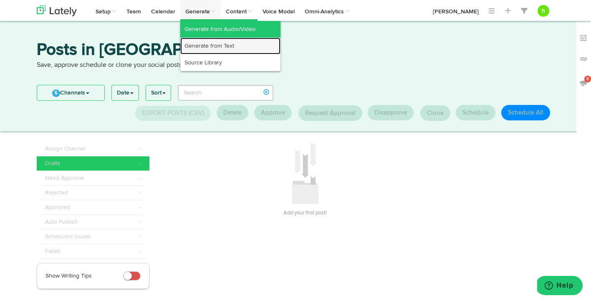
click at [203, 45] on link "Generate from Text" at bounding box center [230, 46] width 100 height 17
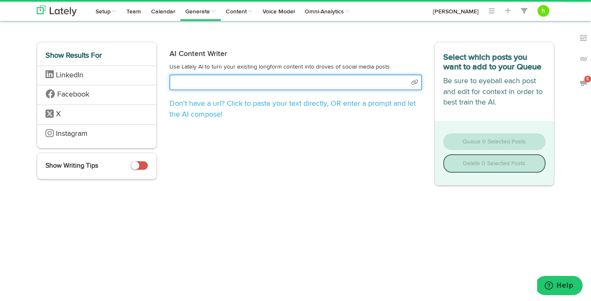
click at [220, 76] on input "text" at bounding box center [295, 82] width 253 height 16
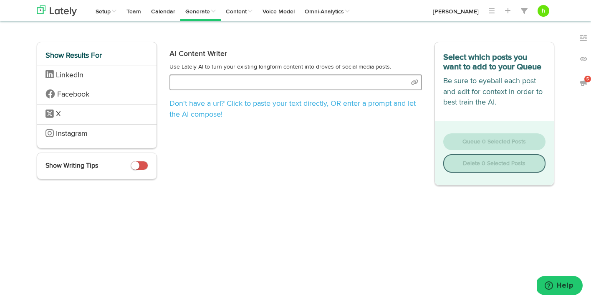
select select "natural"
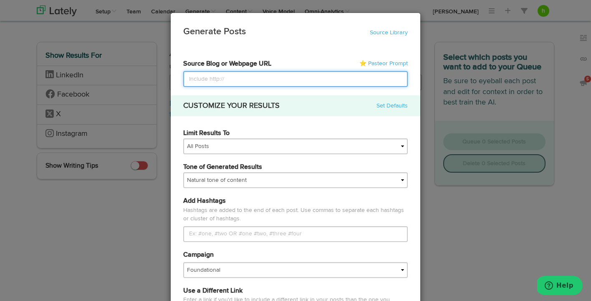
paste input "[URL][DOMAIN_NAME]"
type input "[URL][DOMAIN_NAME]"
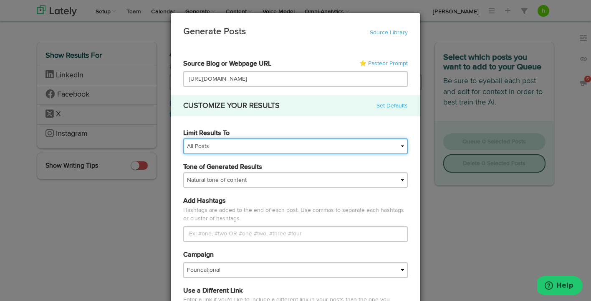
click at [239, 143] on select "All Posts Top 30 Posts Top 25 Posts Top 20 Posts Top 15 Posts Top 10 Posts" at bounding box center [295, 146] width 225 height 16
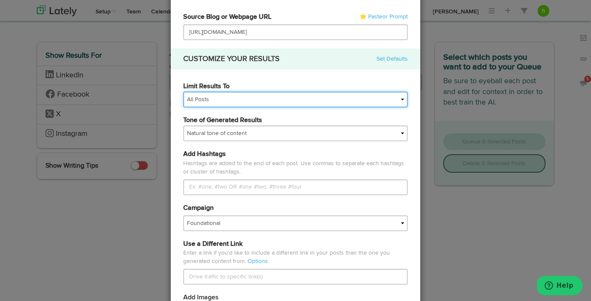
scroll to position [55, 0]
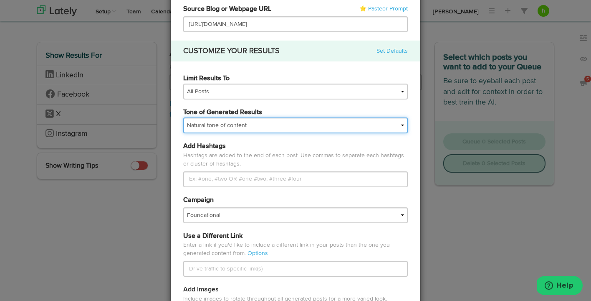
click at [221, 124] on select "My tone Official and professional Relaxed and conversational Light and humorous…" at bounding box center [295, 125] width 225 height 16
select select "brand"
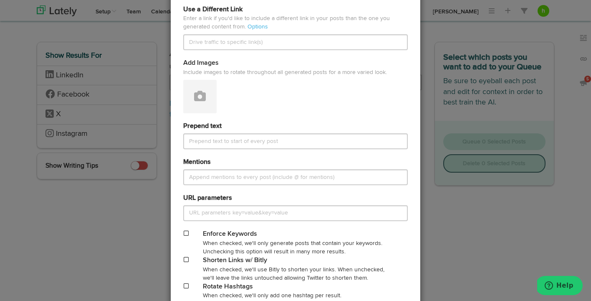
scroll to position [346, 0]
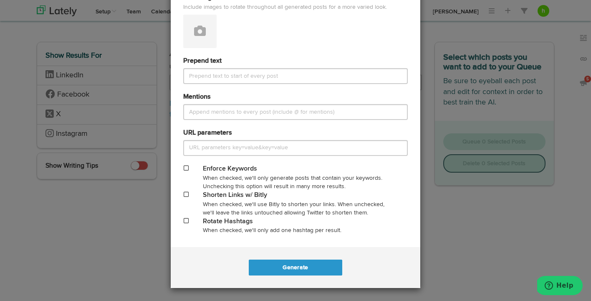
click at [229, 191] on div "Shorten Links w/ Bitly" at bounding box center [295, 195] width 185 height 10
click at [235, 199] on div "Shorten Links w/ Bitly" at bounding box center [295, 195] width 185 height 10
click at [184, 195] on span at bounding box center [186, 194] width 5 height 6
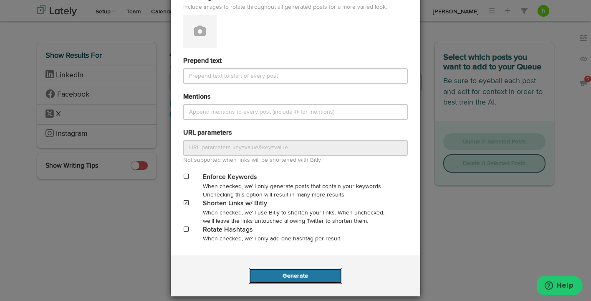
click at [278, 274] on button "Generate" at bounding box center [295, 276] width 93 height 16
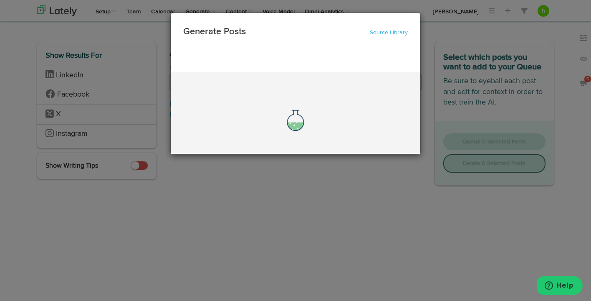
scroll to position [0, 0]
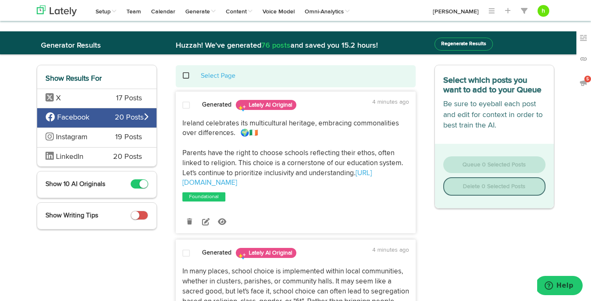
click at [143, 183] on small at bounding box center [143, 183] width 8 height 8
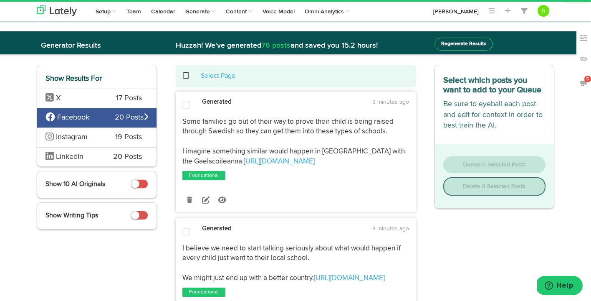
click at [105, 99] on div "X 17 Posts" at bounding box center [96, 98] width 119 height 20
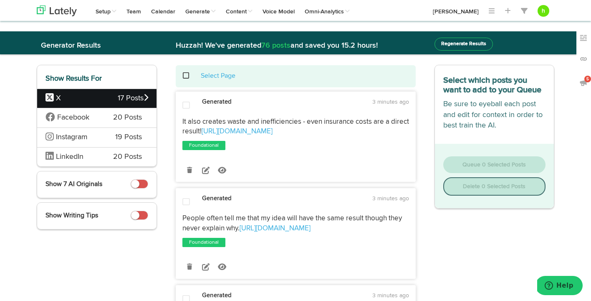
click at [136, 186] on small at bounding box center [135, 183] width 8 height 8
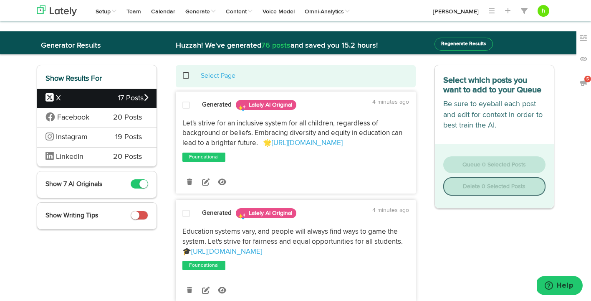
click at [186, 103] on span at bounding box center [186, 105] width 8 height 8
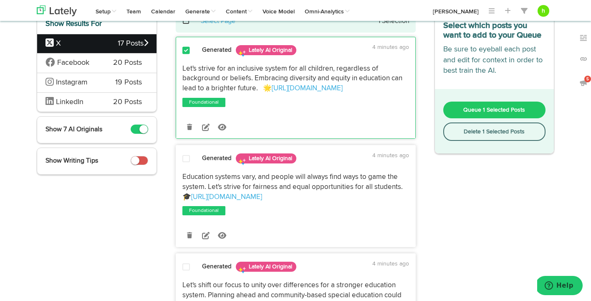
scroll to position [93, 0]
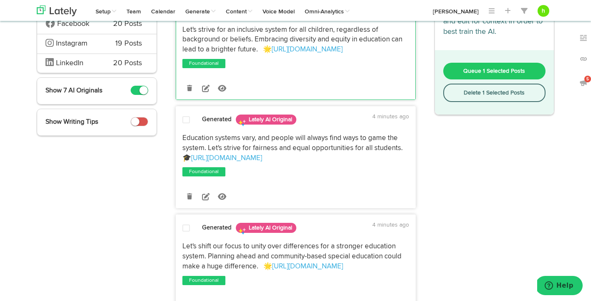
click at [184, 117] on span at bounding box center [186, 120] width 8 height 8
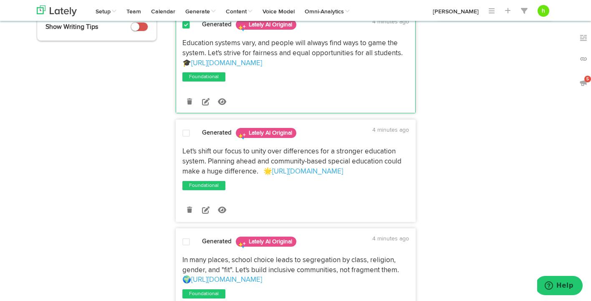
scroll to position [194, 0]
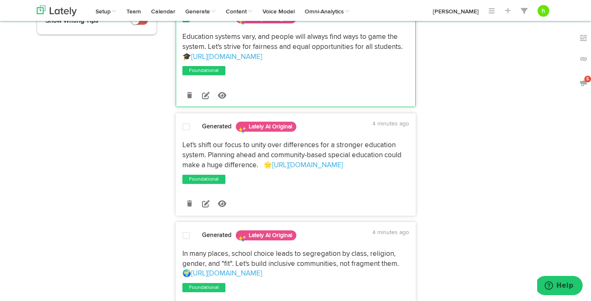
click at [184, 126] on span at bounding box center [186, 127] width 8 height 8
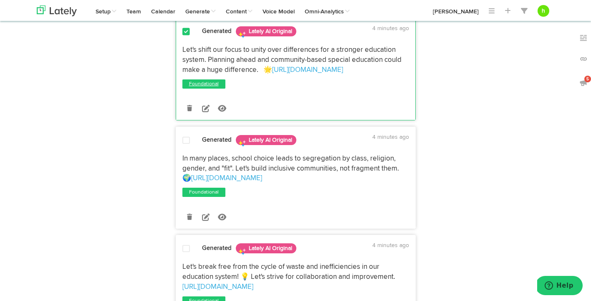
scroll to position [296, 0]
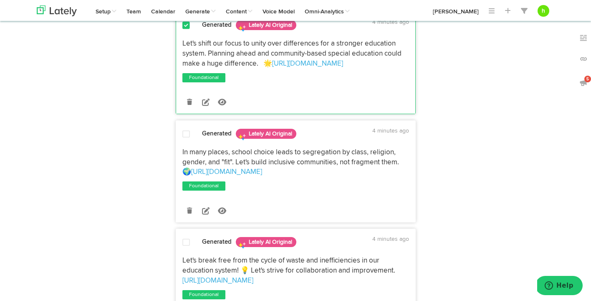
click at [185, 131] on span at bounding box center [186, 134] width 8 height 8
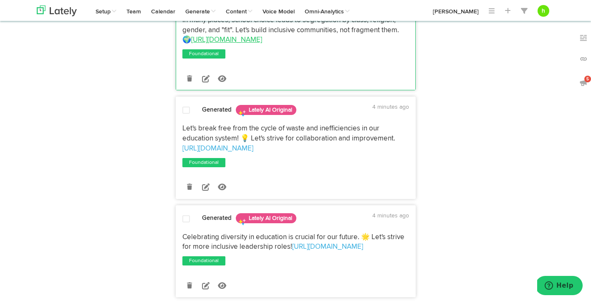
scroll to position [436, 0]
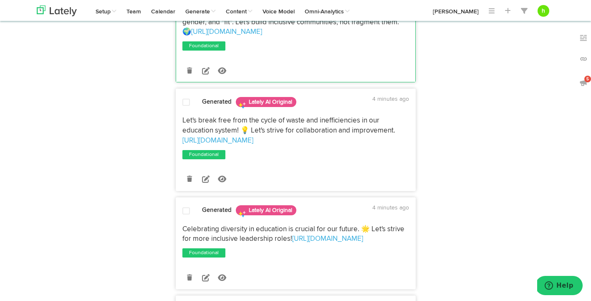
click at [184, 102] on span at bounding box center [186, 102] width 8 height 8
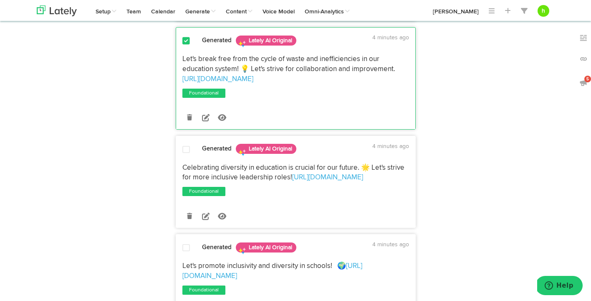
scroll to position [500, 0]
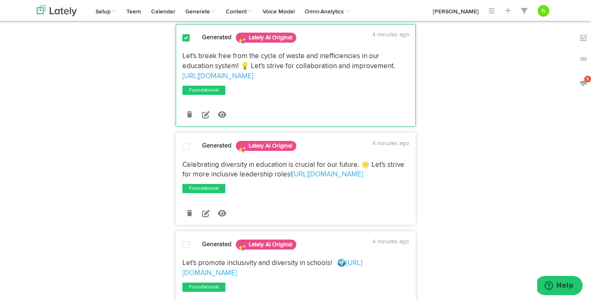
click at [185, 148] on span at bounding box center [186, 146] width 8 height 8
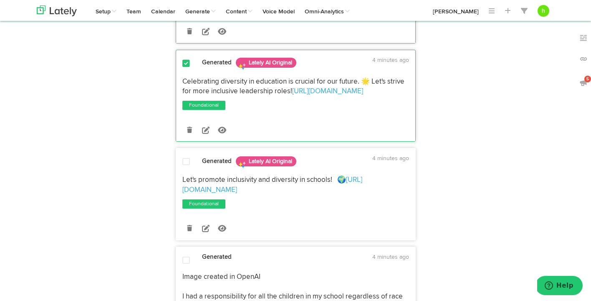
scroll to position [564, 0]
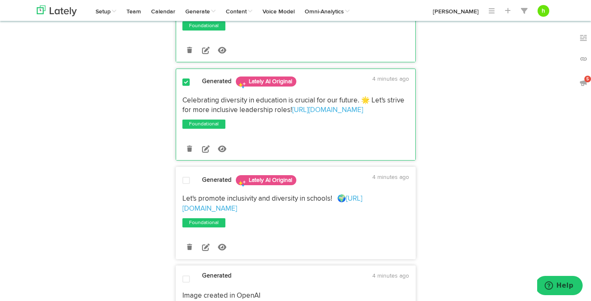
click at [186, 182] on span at bounding box center [186, 180] width 8 height 8
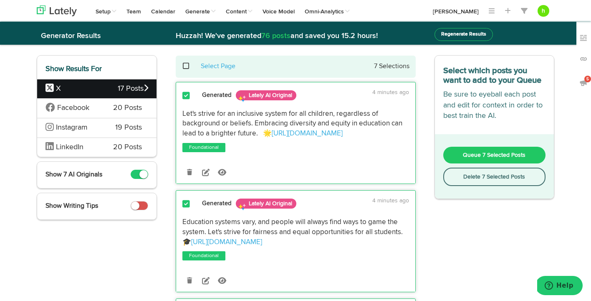
scroll to position [0, 0]
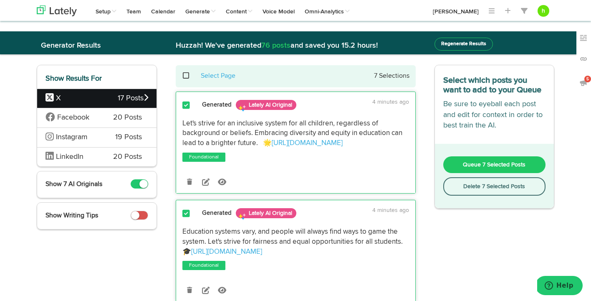
click at [467, 167] on span "Queue 7 Selected Posts" at bounding box center [494, 165] width 63 height 6
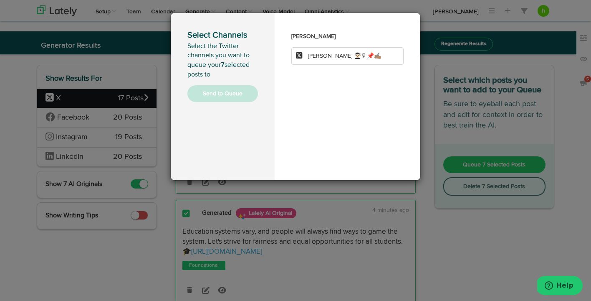
click at [316, 56] on span "[PERSON_NAME] 👨🏻‍🎓🎙📌✍🏽" at bounding box center [344, 56] width 73 height 6
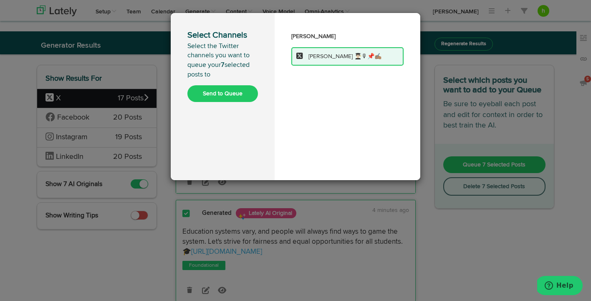
click at [243, 90] on button "Send to Queue" at bounding box center [222, 93] width 71 height 17
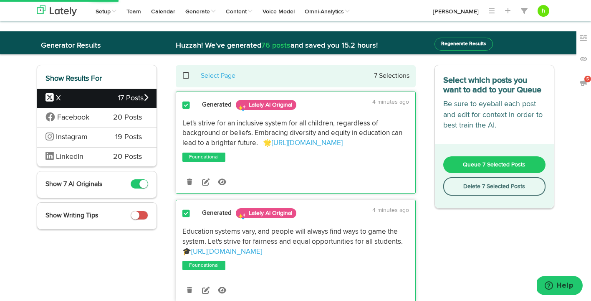
click at [101, 118] on div "Facebook 20 Posts" at bounding box center [96, 118] width 119 height 20
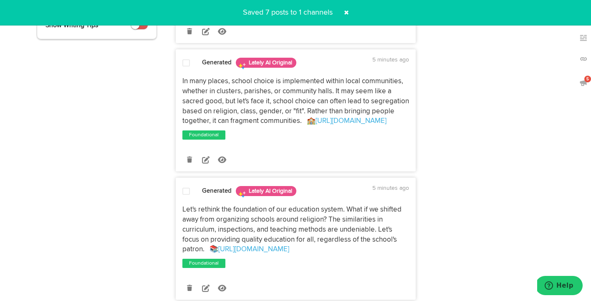
scroll to position [189, 0]
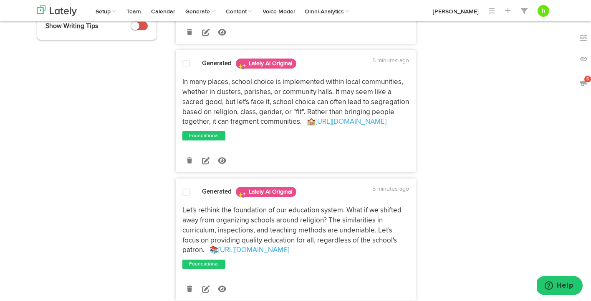
click at [185, 62] on span at bounding box center [186, 64] width 8 height 8
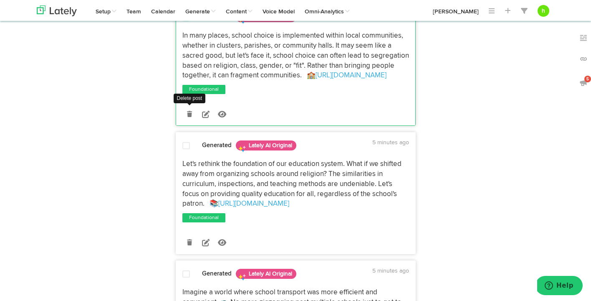
scroll to position [241, 0]
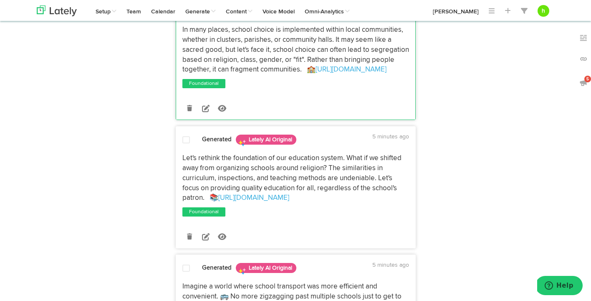
click at [189, 139] on span at bounding box center [186, 140] width 8 height 8
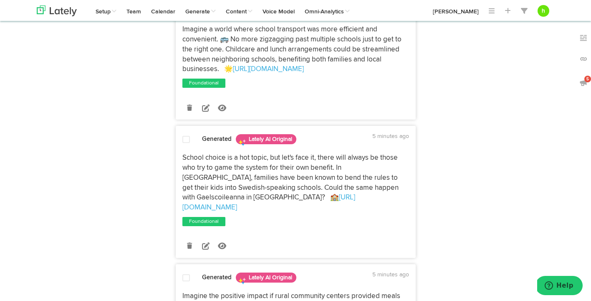
scroll to position [500, 0]
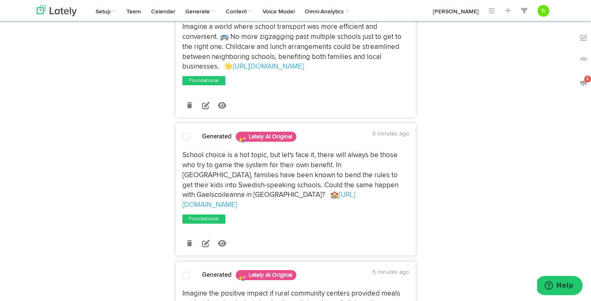
click at [185, 137] on span at bounding box center [186, 137] width 8 height 8
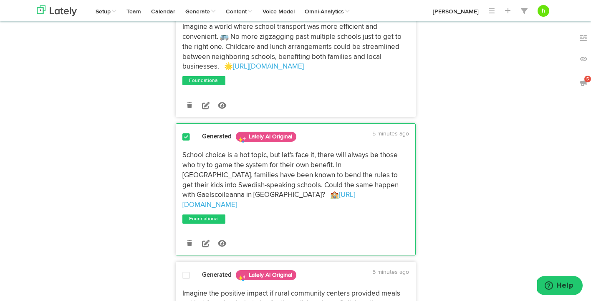
click at [185, 137] on span at bounding box center [186, 137] width 8 height 8
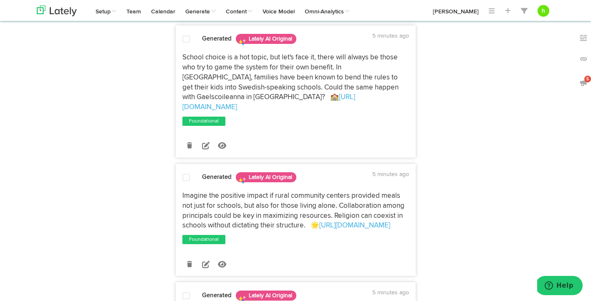
scroll to position [599, 0]
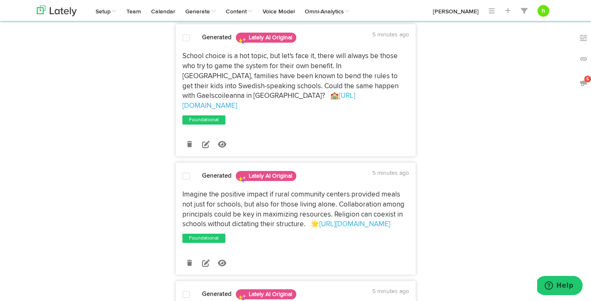
click at [187, 39] on span at bounding box center [186, 38] width 8 height 8
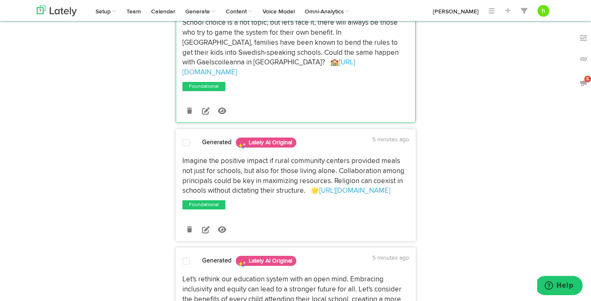
scroll to position [612, 0]
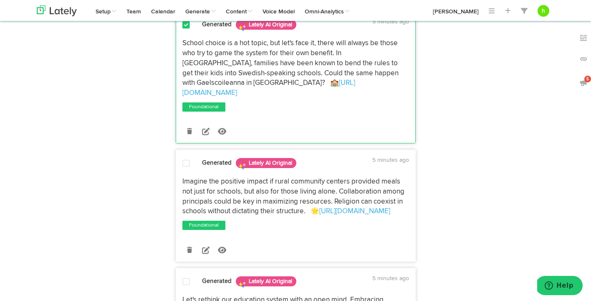
click at [188, 26] on span at bounding box center [186, 25] width 8 height 8
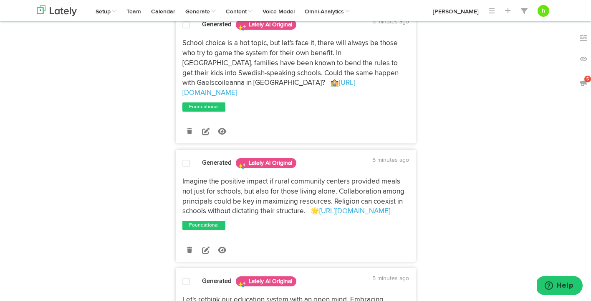
click at [187, 25] on span at bounding box center [186, 25] width 8 height 8
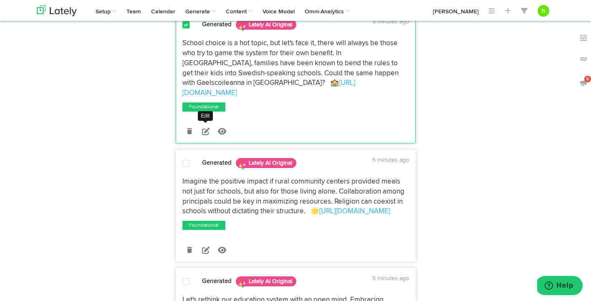
click at [203, 127] on icon at bounding box center [206, 131] width 8 height 8
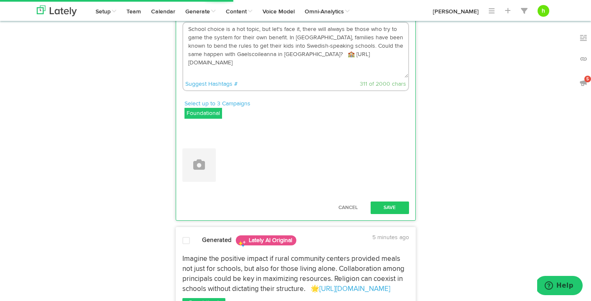
drag, startPoint x: 350, startPoint y: 44, endPoint x: 288, endPoint y: 56, distance: 63.4
click at [288, 56] on textarea "School choice is a hot topic, but let's face it, there will always be those who…" at bounding box center [295, 50] width 225 height 55
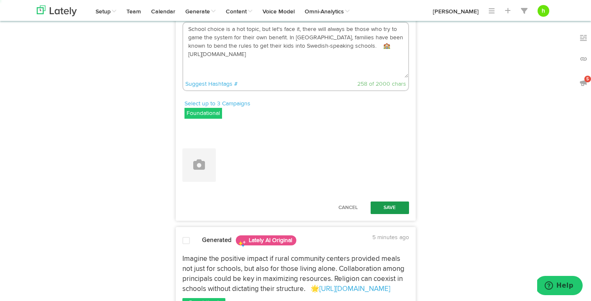
type textarea "School choice is a hot topic, but let's face it, there will always be those who…"
click at [394, 205] on button "Save" at bounding box center [390, 207] width 38 height 13
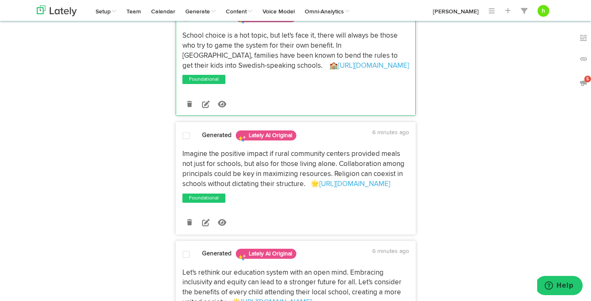
scroll to position [631, 0]
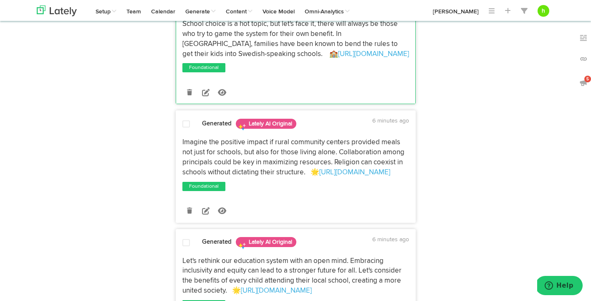
click at [185, 124] on span at bounding box center [186, 124] width 8 height 8
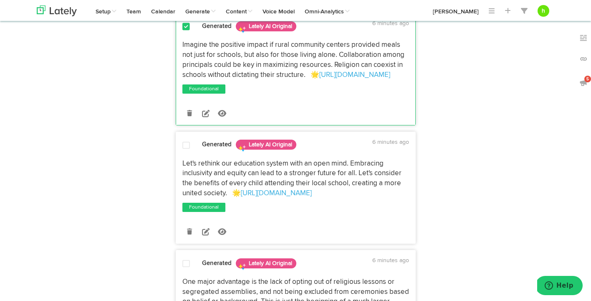
scroll to position [731, 0]
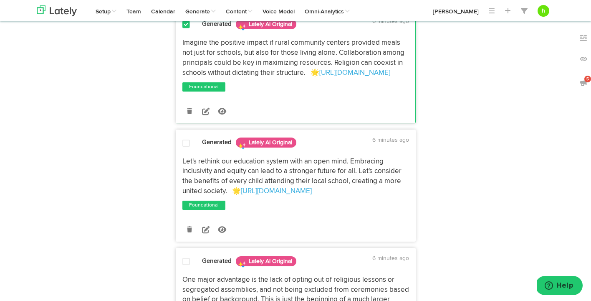
click at [184, 142] on span at bounding box center [186, 143] width 8 height 8
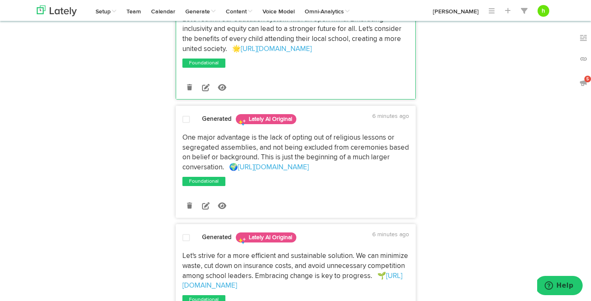
scroll to position [876, 0]
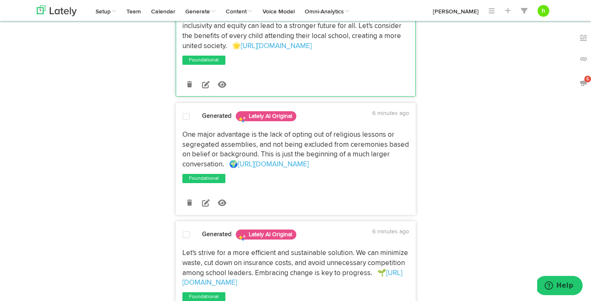
click at [186, 115] on span at bounding box center [186, 116] width 8 height 8
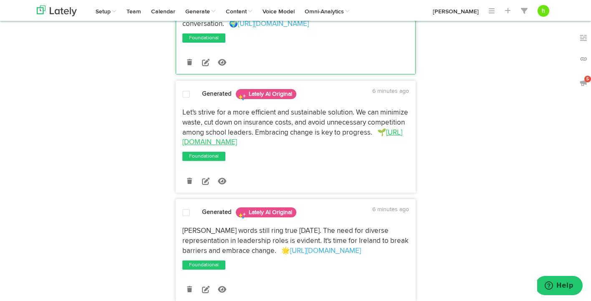
scroll to position [1015, 0]
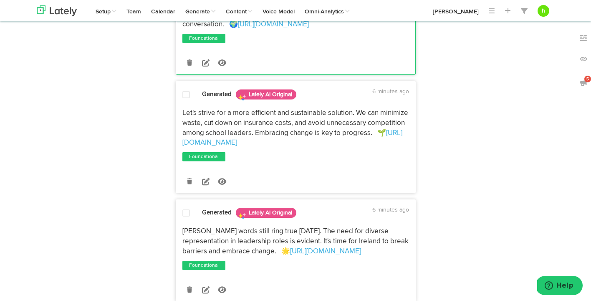
click at [185, 96] on span at bounding box center [186, 95] width 8 height 8
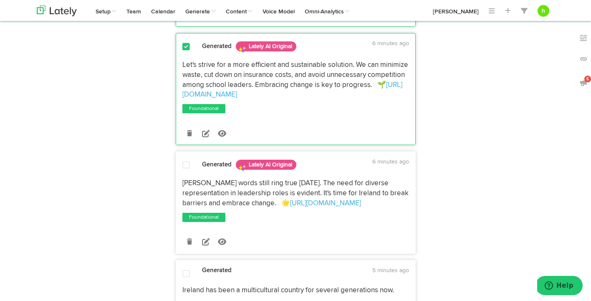
scroll to position [1068, 0]
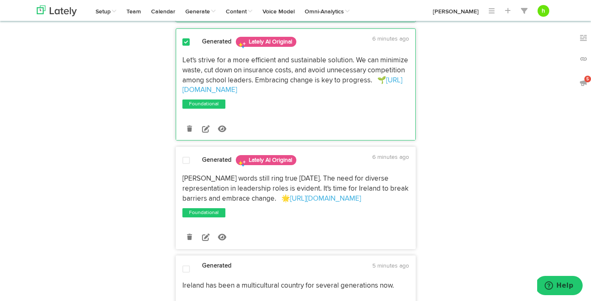
click at [183, 163] on span at bounding box center [186, 160] width 8 height 8
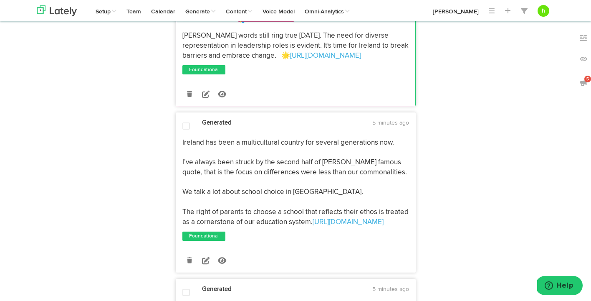
scroll to position [1213, 0]
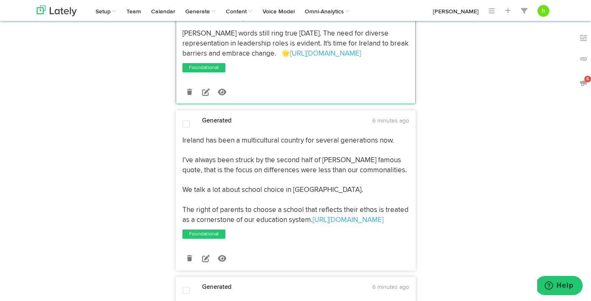
click at [185, 127] on span at bounding box center [186, 124] width 8 height 8
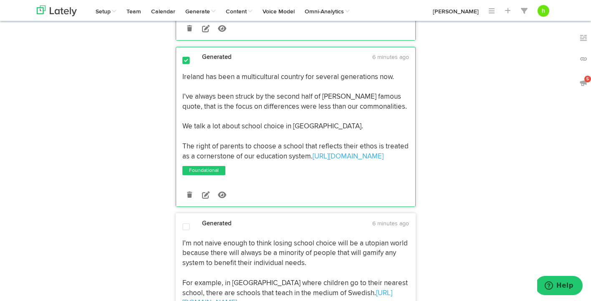
scroll to position [1270, 0]
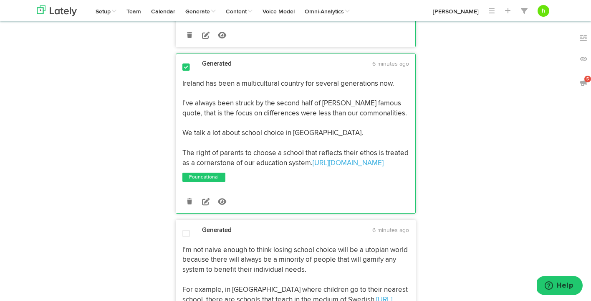
click at [185, 67] on span at bounding box center [186, 67] width 8 height 8
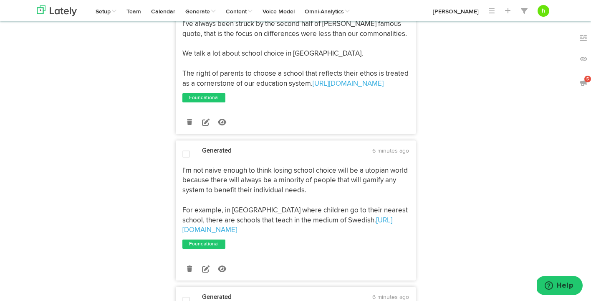
scroll to position [1359, 0]
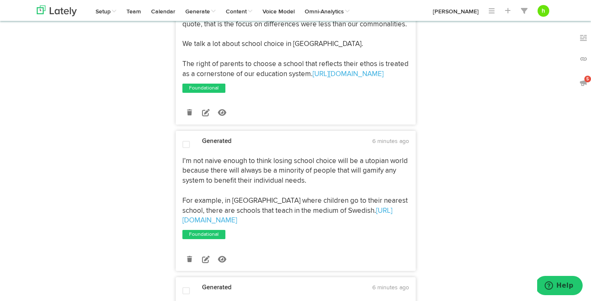
click at [184, 147] on span at bounding box center [186, 144] width 8 height 8
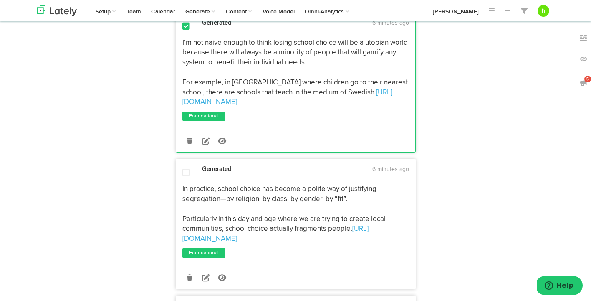
scroll to position [1478, 0]
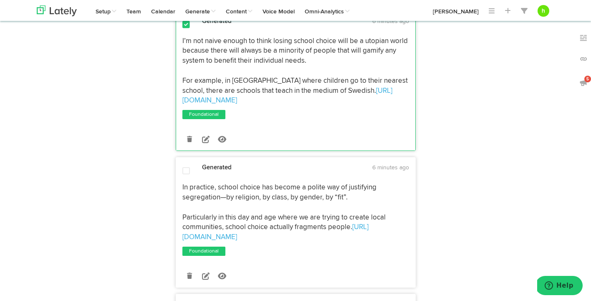
click at [186, 167] on span at bounding box center [186, 171] width 8 height 8
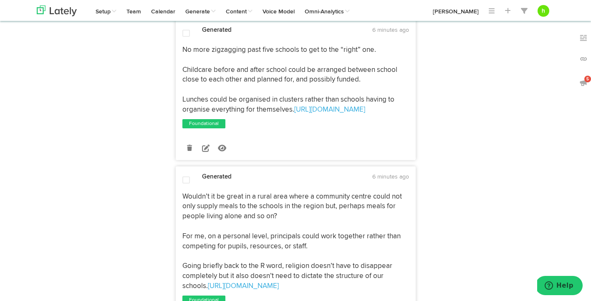
scroll to position [1755, 0]
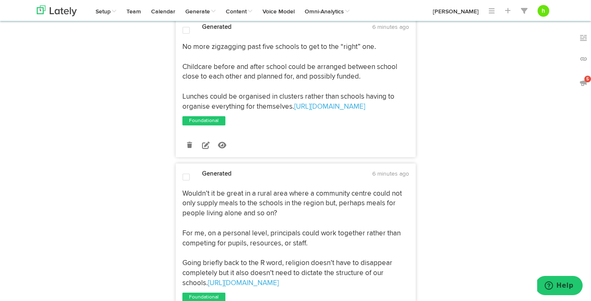
click at [184, 173] on span at bounding box center [186, 177] width 8 height 8
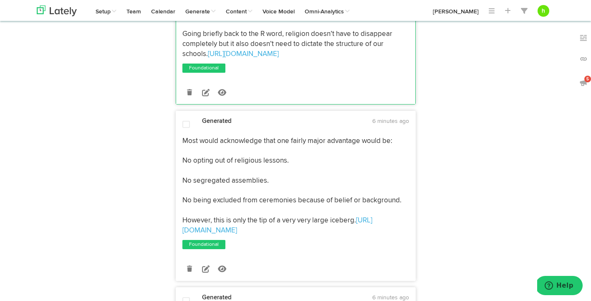
scroll to position [1990, 0]
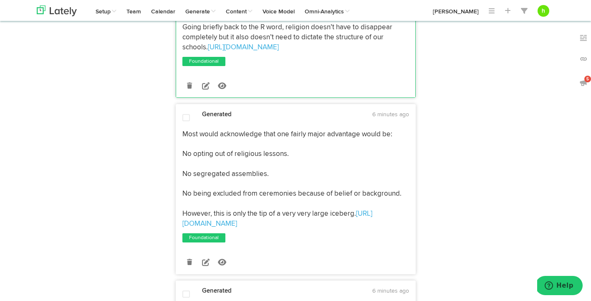
click at [187, 114] on span at bounding box center [186, 118] width 8 height 8
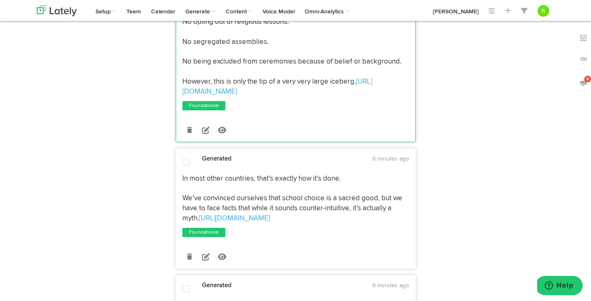
scroll to position [2136, 0]
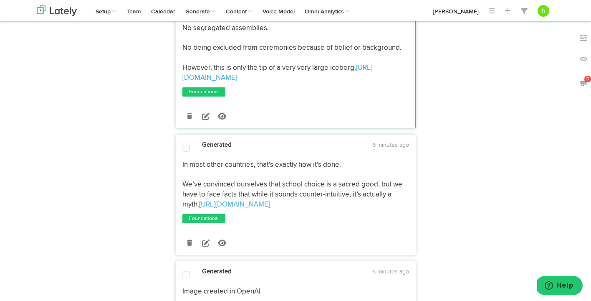
click at [186, 144] on span at bounding box center [186, 148] width 8 height 8
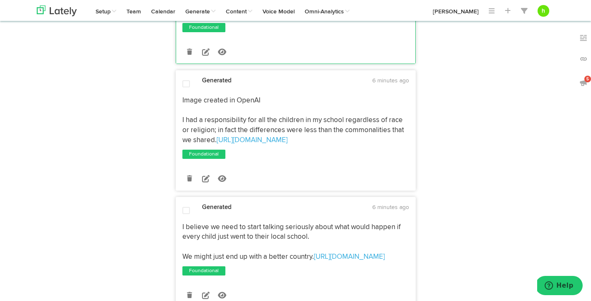
scroll to position [2328, 0]
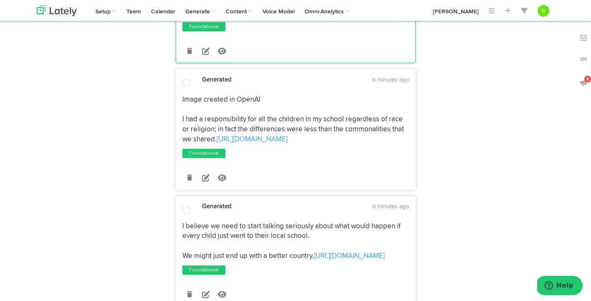
click at [184, 205] on span at bounding box center [186, 209] width 8 height 8
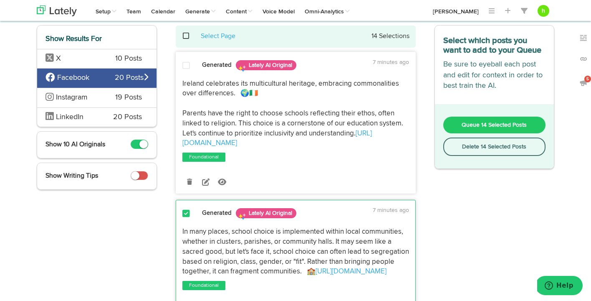
scroll to position [0, 0]
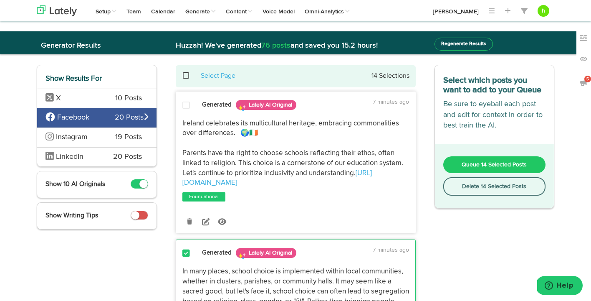
click at [478, 166] on span "Queue 14 Selected Posts" at bounding box center [494, 165] width 65 height 6
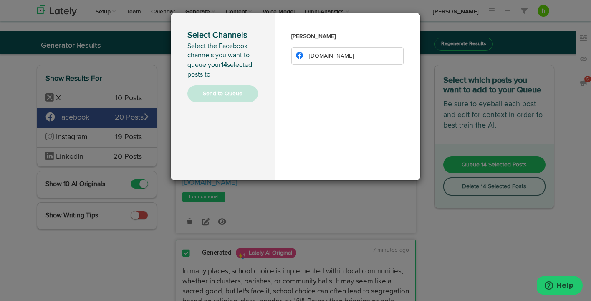
click at [343, 57] on li "[DOMAIN_NAME]" at bounding box center [347, 56] width 112 height 18
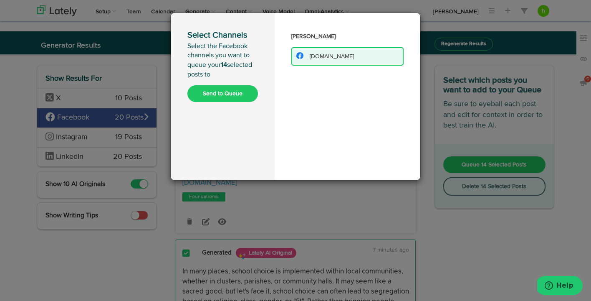
click at [225, 95] on button "Send to Queue" at bounding box center [222, 93] width 71 height 17
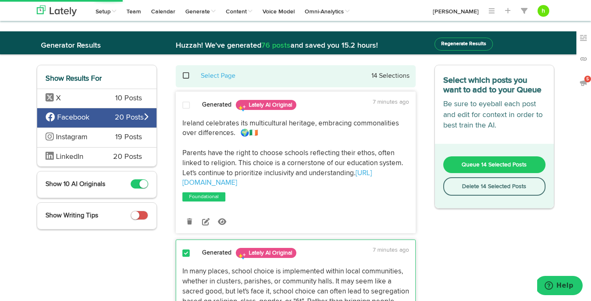
click at [105, 138] on div "Instagram 19 Posts" at bounding box center [96, 137] width 119 height 20
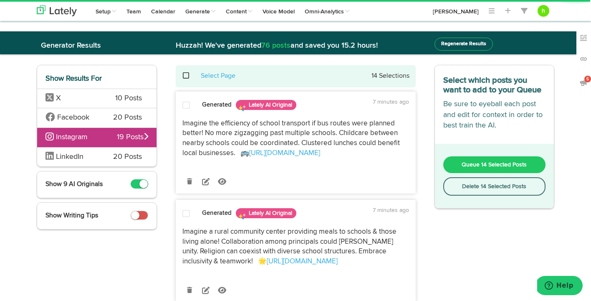
click at [99, 157] on span "LinkedIn" at bounding box center [72, 157] width 55 height 11
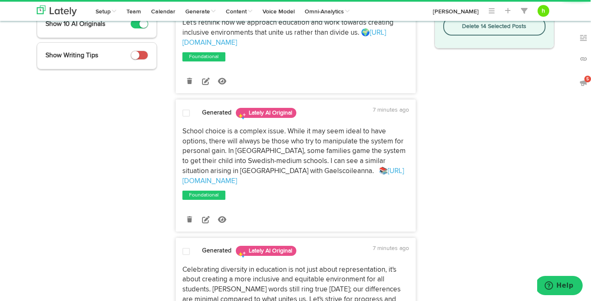
scroll to position [171, 0]
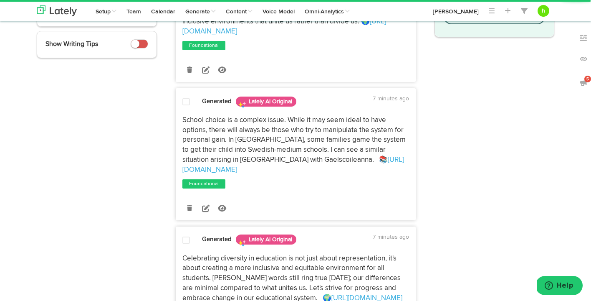
click at [184, 101] on span at bounding box center [186, 102] width 8 height 8
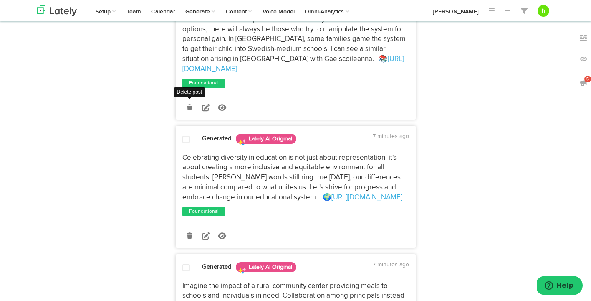
scroll to position [275, 0]
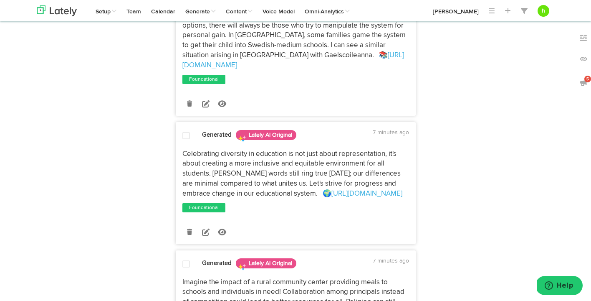
click at [185, 131] on span at bounding box center [186, 135] width 8 height 8
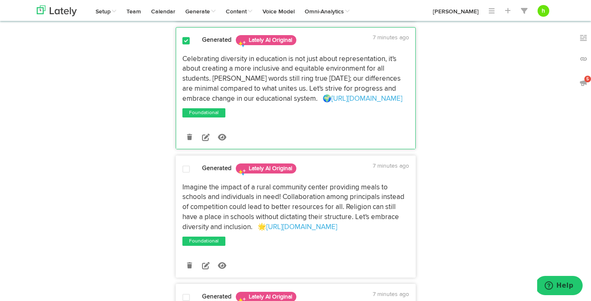
scroll to position [371, 0]
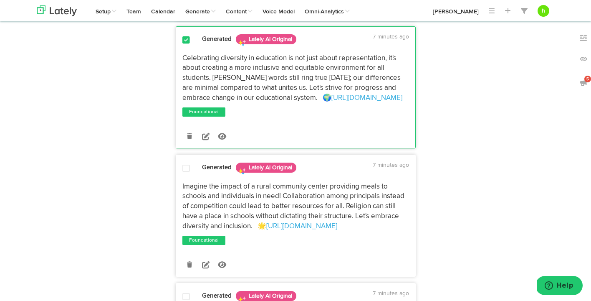
click at [182, 164] on div at bounding box center [186, 169] width 20 height 11
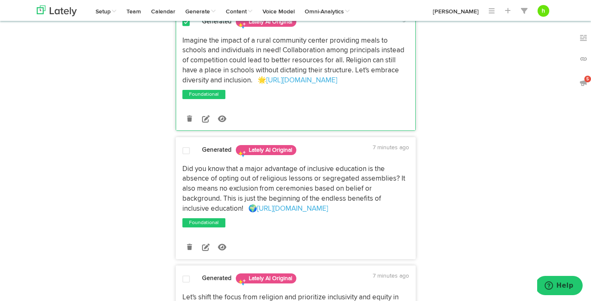
scroll to position [528, 0]
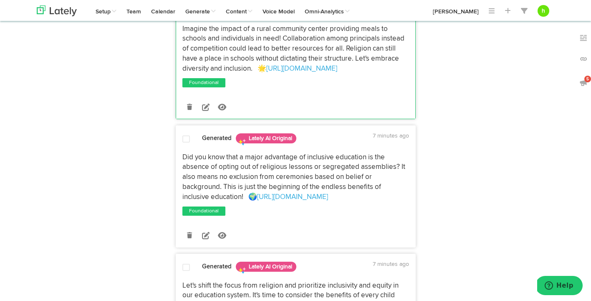
click at [187, 135] on span at bounding box center [186, 139] width 8 height 8
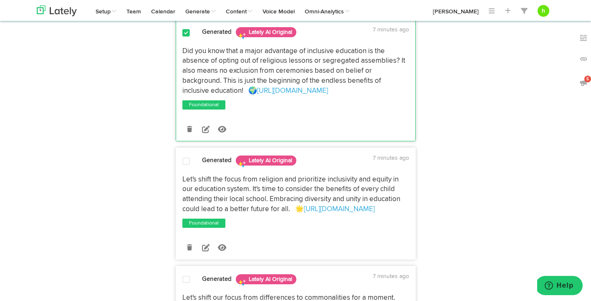
scroll to position [637, 0]
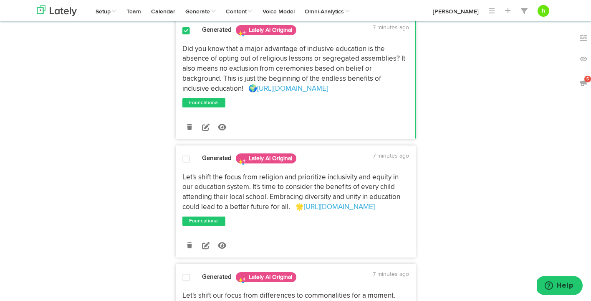
click at [187, 155] on span at bounding box center [186, 159] width 8 height 8
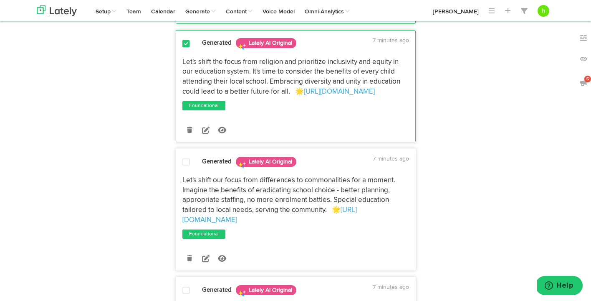
scroll to position [760, 0]
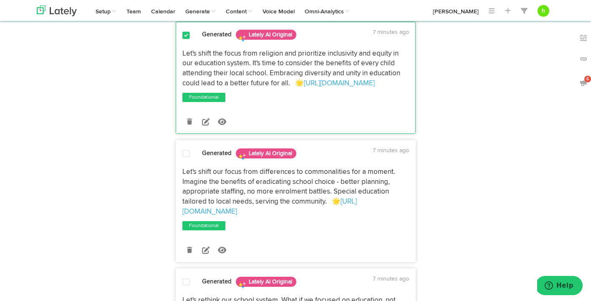
click at [183, 149] on span at bounding box center [186, 153] width 8 height 8
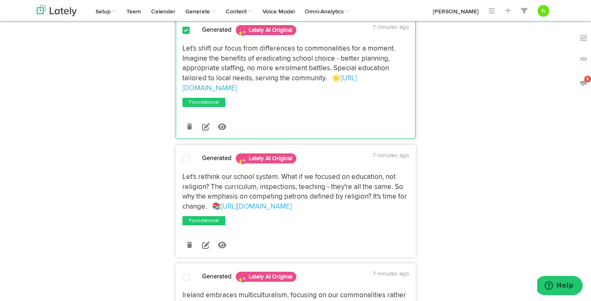
scroll to position [892, 0]
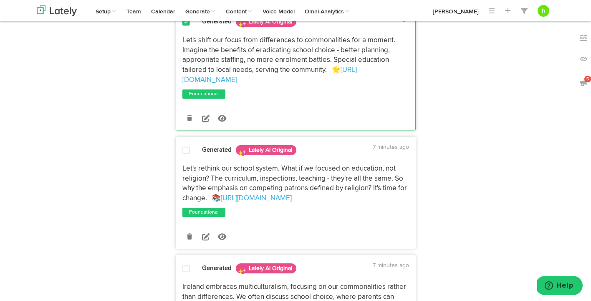
click at [184, 146] on span at bounding box center [186, 150] width 8 height 8
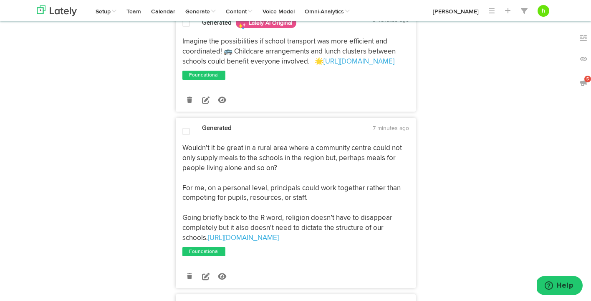
scroll to position [1256, 0]
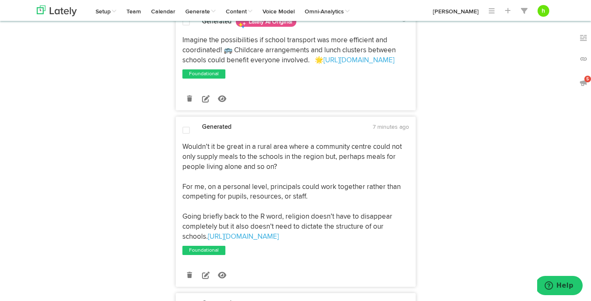
click at [186, 126] on span at bounding box center [186, 130] width 8 height 8
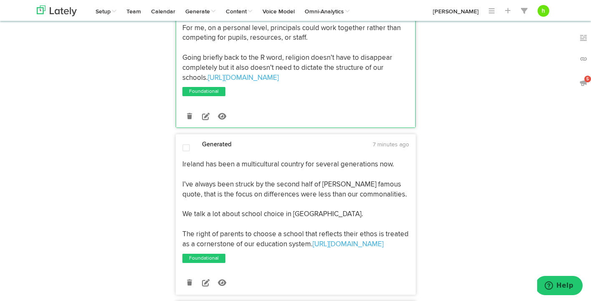
scroll to position [1418, 0]
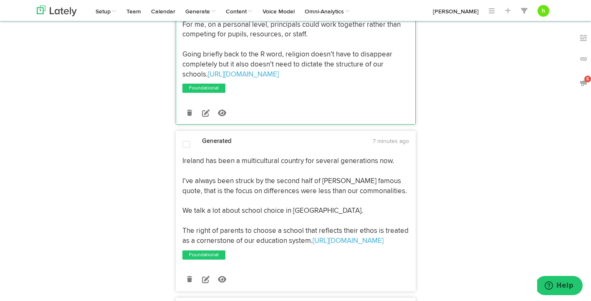
click at [185, 140] on span at bounding box center [186, 144] width 8 height 8
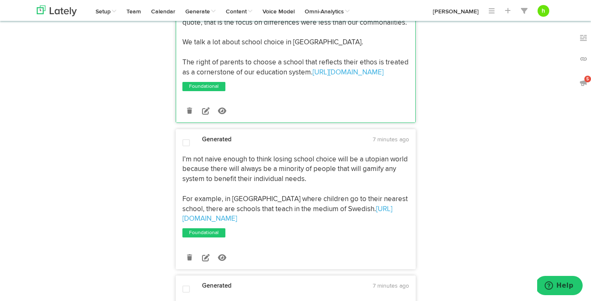
scroll to position [1592, 0]
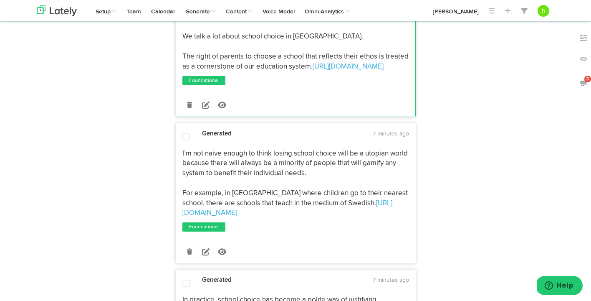
click at [184, 133] on div at bounding box center [186, 138] width 20 height 10
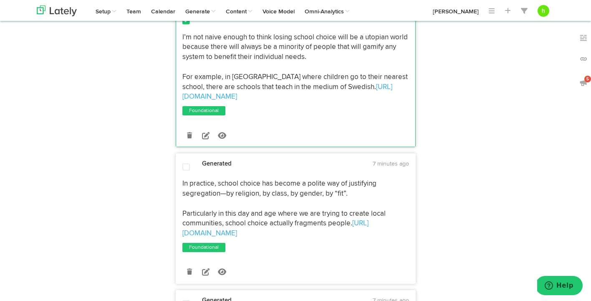
scroll to position [1708, 0]
click at [183, 162] on div at bounding box center [186, 167] width 20 height 10
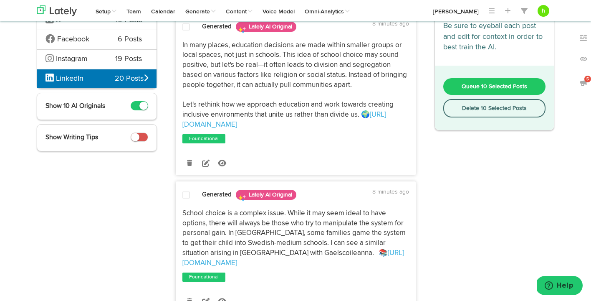
scroll to position [0, 0]
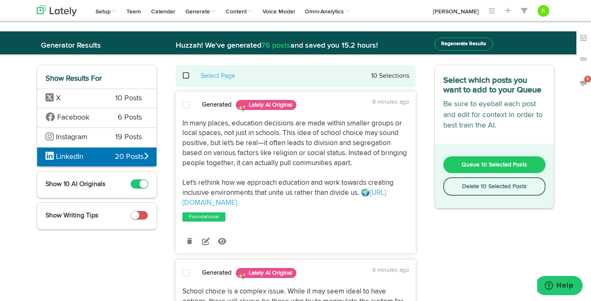
click at [457, 164] on button "Queue 10 Selected Posts" at bounding box center [494, 164] width 103 height 17
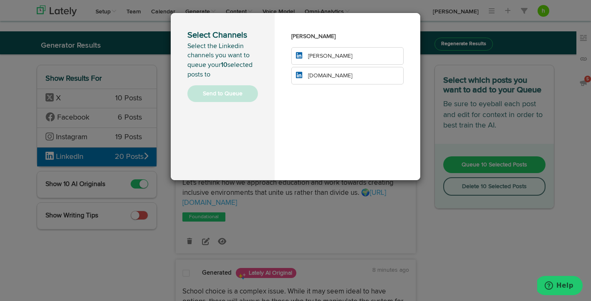
click at [306, 58] on span "[PERSON_NAME]" at bounding box center [324, 56] width 56 height 6
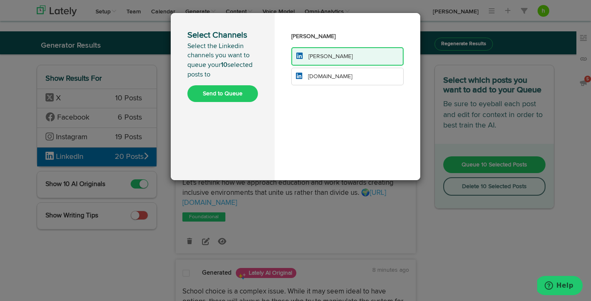
click at [306, 72] on li "[DOMAIN_NAME]" at bounding box center [347, 77] width 112 height 18
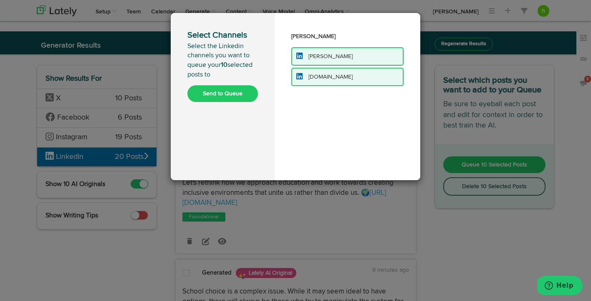
click at [240, 93] on button "Send to Queue" at bounding box center [222, 93] width 71 height 17
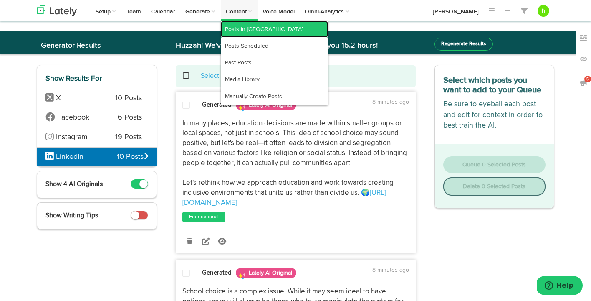
click at [237, 28] on link "Posts in [GEOGRAPHIC_DATA]" at bounding box center [274, 29] width 107 height 17
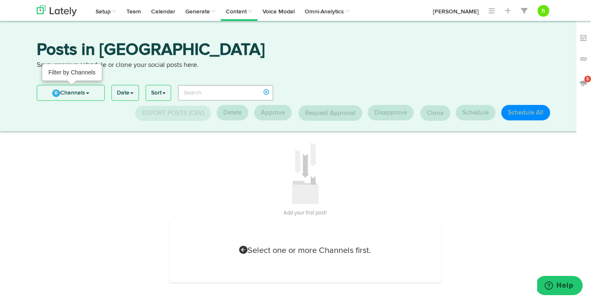
click at [75, 88] on link "0 Channels" at bounding box center [70, 92] width 67 height 15
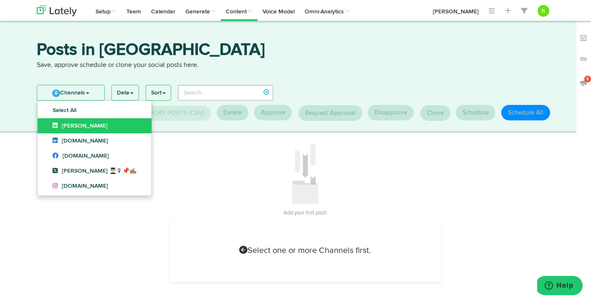
click at [65, 119] on link "[PERSON_NAME]" at bounding box center [95, 125] width 114 height 15
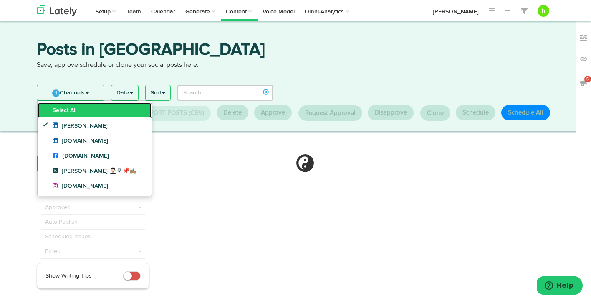
click at [65, 113] on link "Select All" at bounding box center [95, 110] width 114 height 15
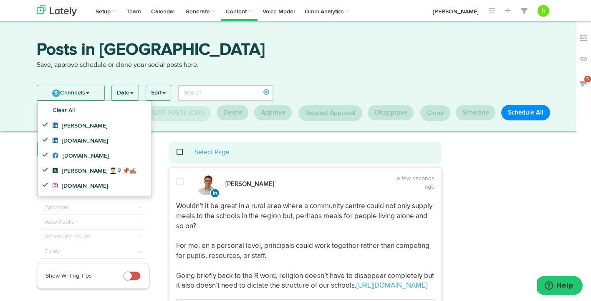
click at [180, 152] on span at bounding box center [184, 152] width 17 height 0
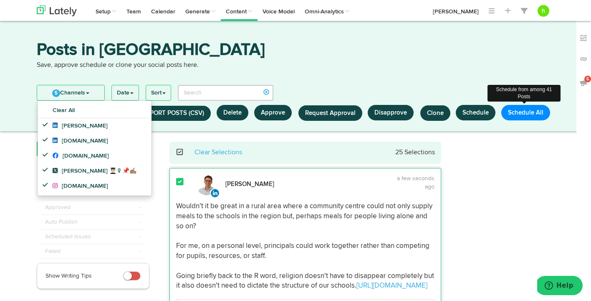
click at [519, 109] on button "Schedule All" at bounding box center [525, 112] width 49 height 15
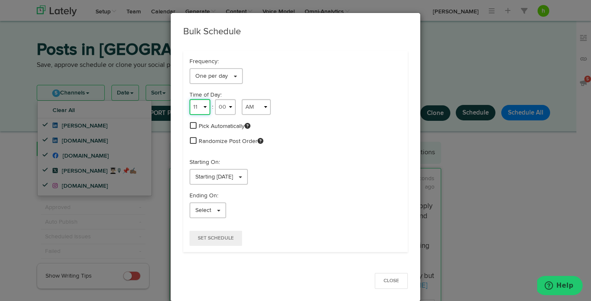
click at [202, 107] on select "1 2 3 4 5 6 7 8 9 10 11 12" at bounding box center [199, 107] width 21 height 16
select select "8"
click at [197, 130] on div "Pick Automatically" at bounding box center [295, 126] width 212 height 10
click at [196, 141] on span at bounding box center [193, 140] width 7 height 8
click at [195, 124] on span at bounding box center [193, 125] width 7 height 8
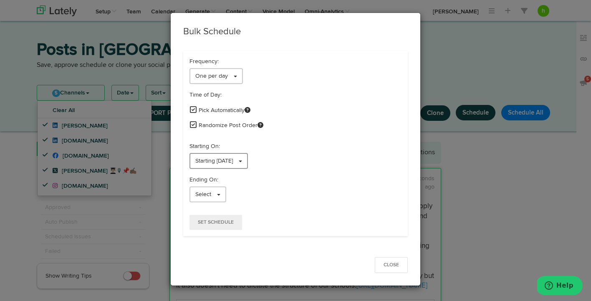
click at [214, 163] on span "Starting [DATE]" at bounding box center [214, 161] width 38 height 6
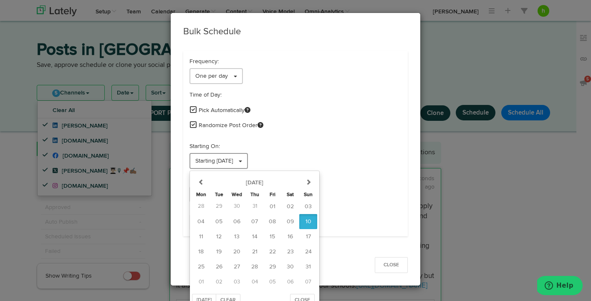
click at [214, 163] on span "Starting [DATE]" at bounding box center [214, 161] width 38 height 6
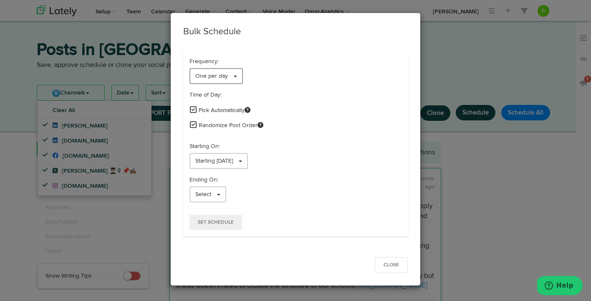
click at [221, 78] on span "One per day" at bounding box center [211, 76] width 33 height 6
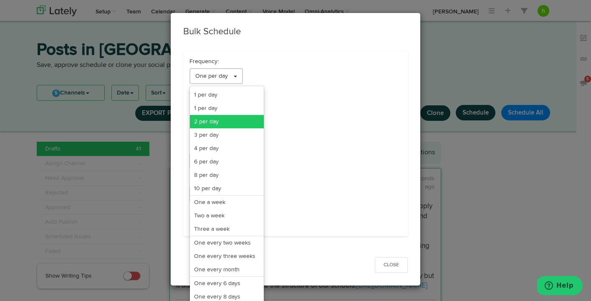
click at [212, 116] on link "2 per day" at bounding box center [227, 121] width 74 height 13
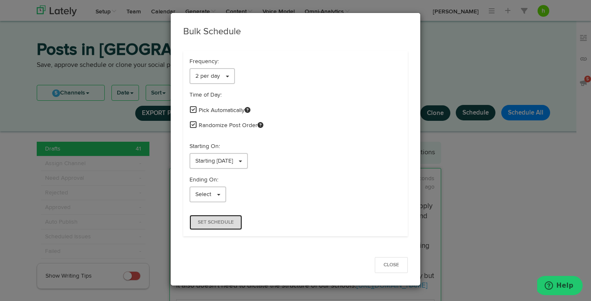
click at [216, 224] on span "Set Schedule" at bounding box center [216, 222] width 36 height 5
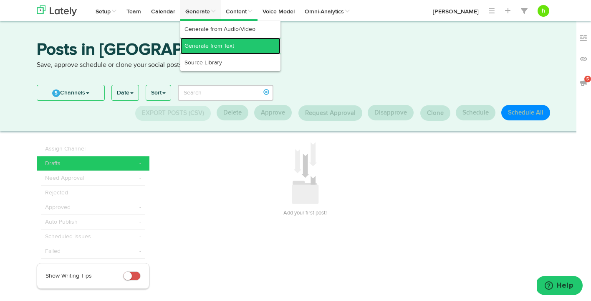
click at [200, 47] on link "Generate from Text" at bounding box center [230, 46] width 100 height 17
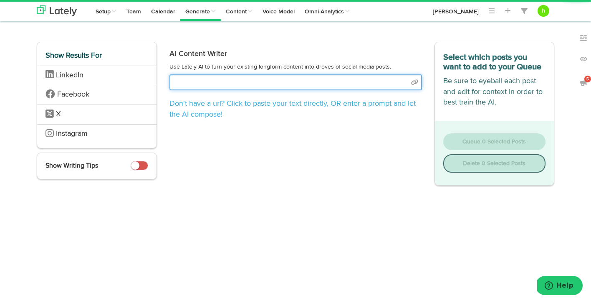
click at [190, 83] on input "text" at bounding box center [295, 82] width 253 height 16
select select "natural"
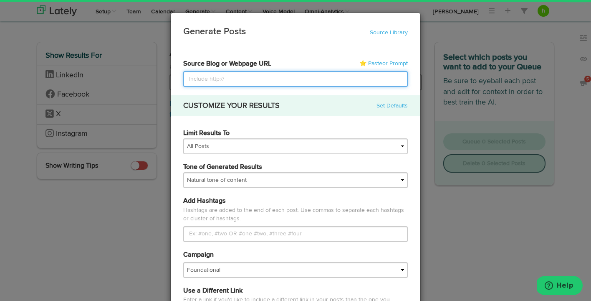
paste input "[URL][DOMAIN_NAME]"
type input "[URL][DOMAIN_NAME]"
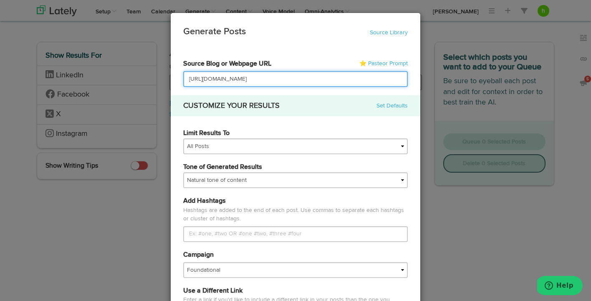
scroll to position [0, 2]
type input "[URL][DOMAIN_NAME]"
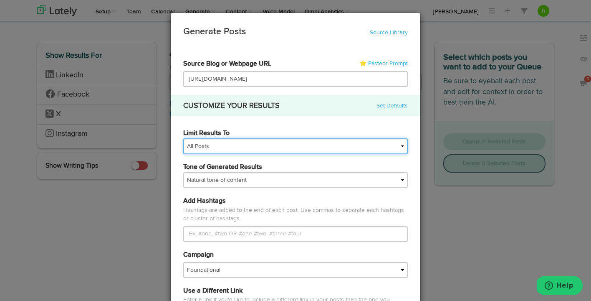
click at [243, 144] on select "All Posts Top 30 Posts Top 25 Posts Top 20 Posts Top 15 Posts Top 10 Posts" at bounding box center [295, 146] width 225 height 16
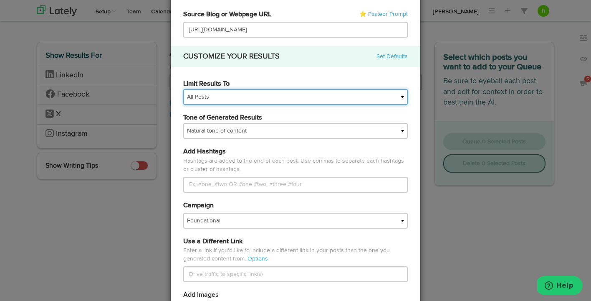
scroll to position [59, 0]
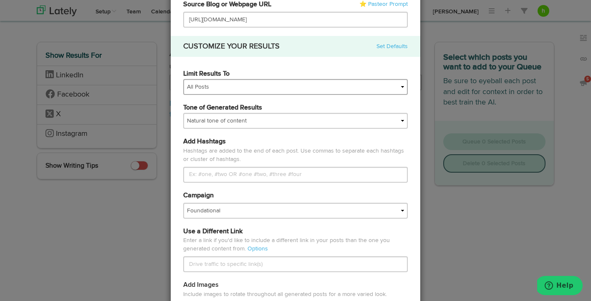
click at [243, 144] on div "Add Hashtags Hashtags are added to the end of each post. Use commas to separate…" at bounding box center [295, 159] width 237 height 45
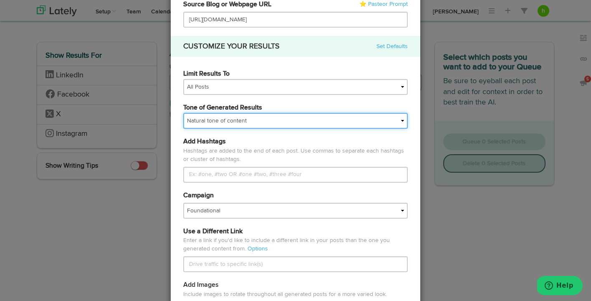
click at [241, 127] on select "My tone Official and professional Relaxed and conversational Light and humorous…" at bounding box center [295, 121] width 225 height 16
click at [217, 124] on select "My tone Official and professional Relaxed and conversational Light and humorous…" at bounding box center [295, 121] width 225 height 16
select select "brand"
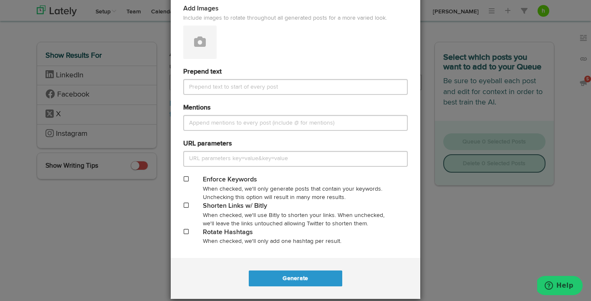
scroll to position [346, 0]
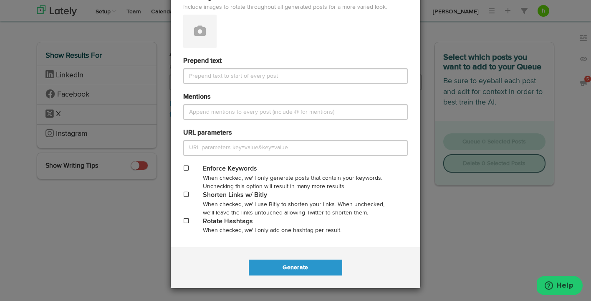
click at [187, 191] on span at bounding box center [186, 194] width 5 height 6
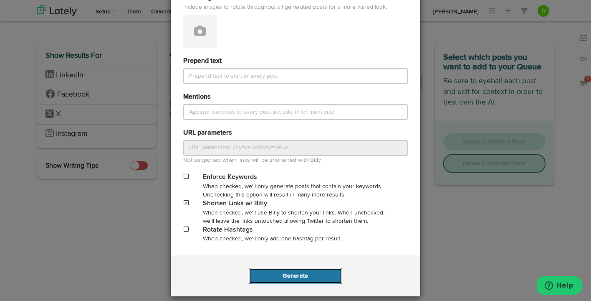
click at [284, 270] on button "Generate" at bounding box center [295, 276] width 93 height 16
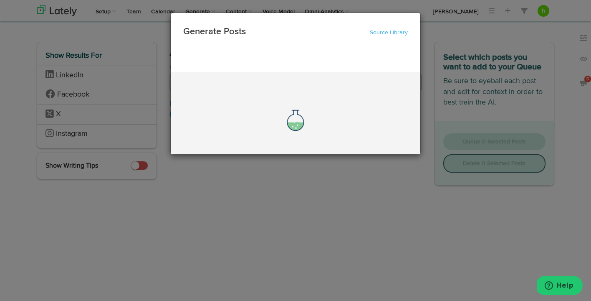
scroll to position [0, 0]
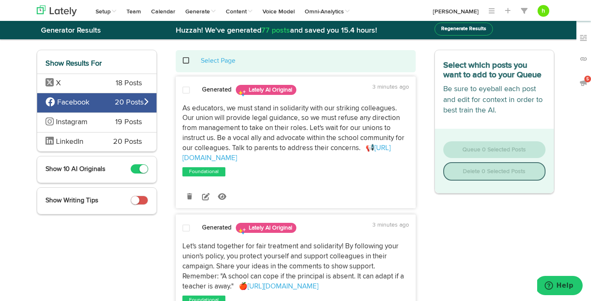
scroll to position [15, 0]
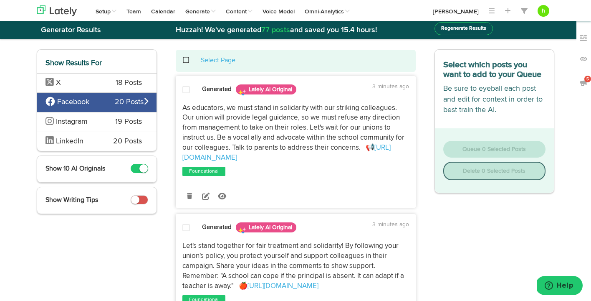
click at [71, 83] on span "X" at bounding box center [74, 83] width 58 height 11
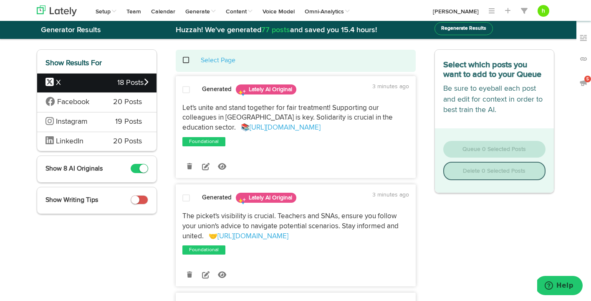
click at [184, 88] on span at bounding box center [186, 90] width 8 height 8
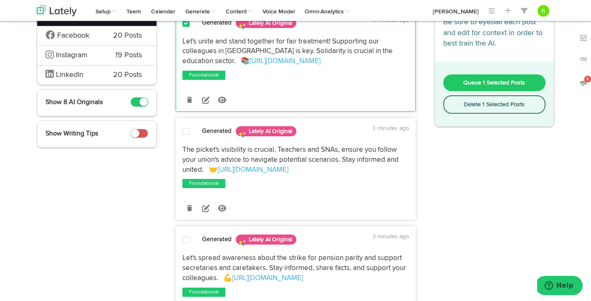
scroll to position [116, 0]
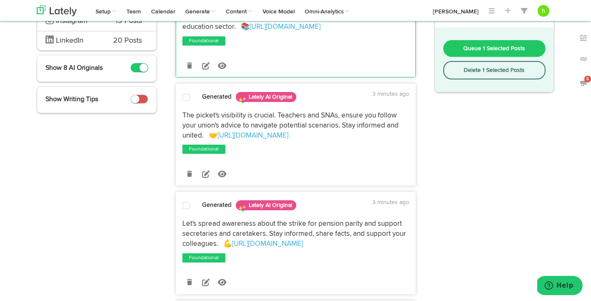
click at [185, 97] on span at bounding box center [186, 97] width 8 height 8
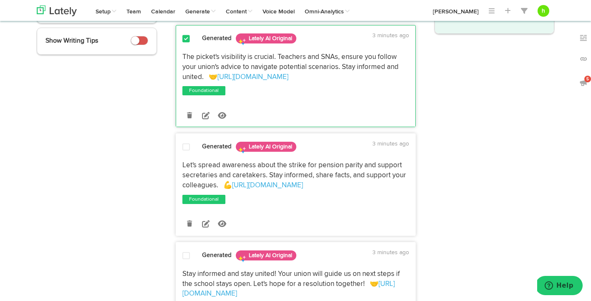
scroll to position [241, 0]
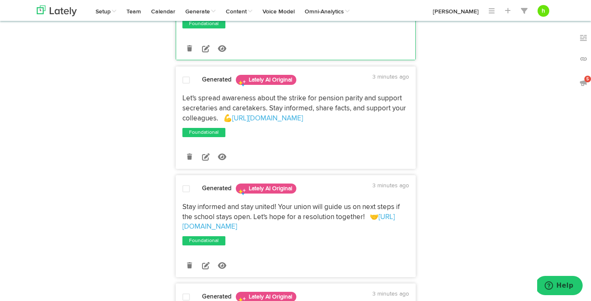
click at [184, 83] on span at bounding box center [186, 80] width 8 height 8
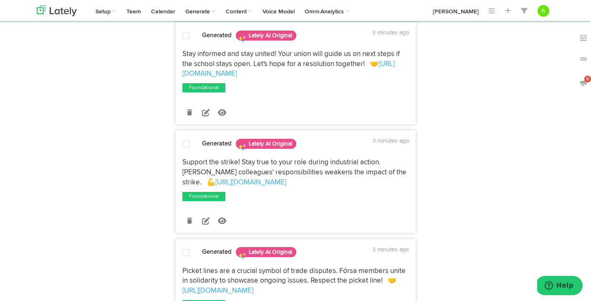
scroll to position [419, 0]
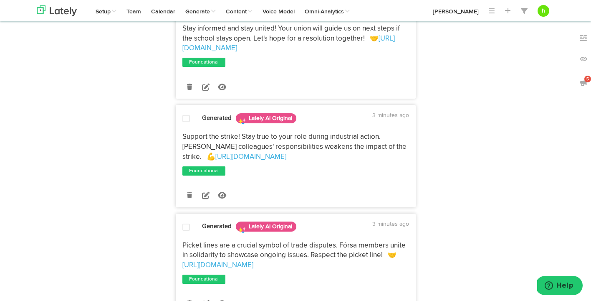
click at [183, 118] on span at bounding box center [186, 118] width 8 height 8
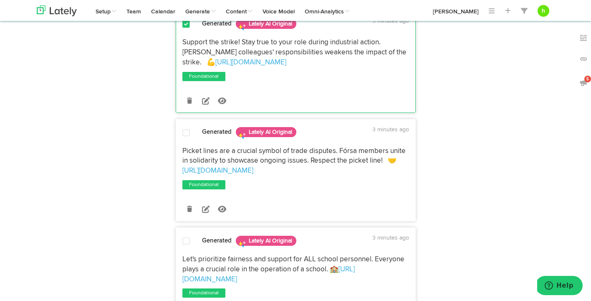
scroll to position [533, 0]
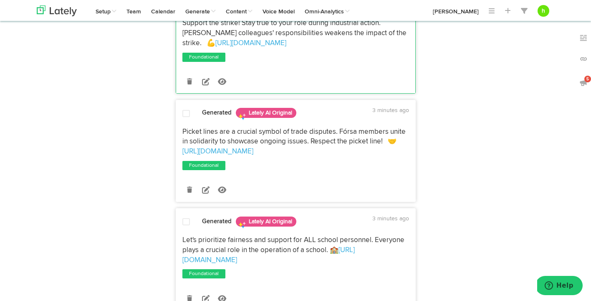
click at [184, 113] on span at bounding box center [186, 113] width 8 height 8
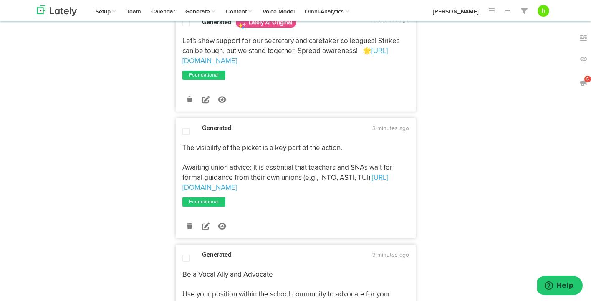
scroll to position [852, 0]
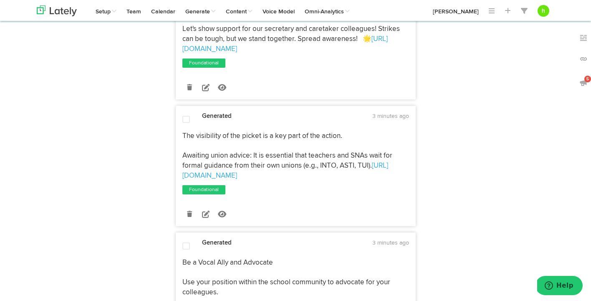
click at [187, 119] on span at bounding box center [186, 119] width 8 height 8
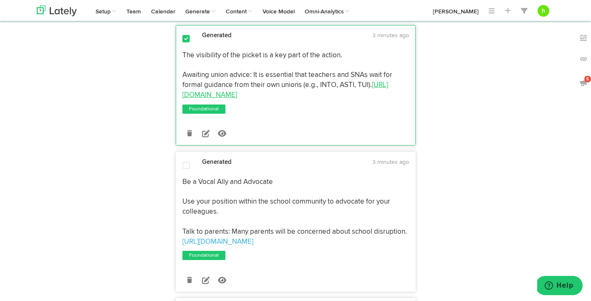
scroll to position [962, 0]
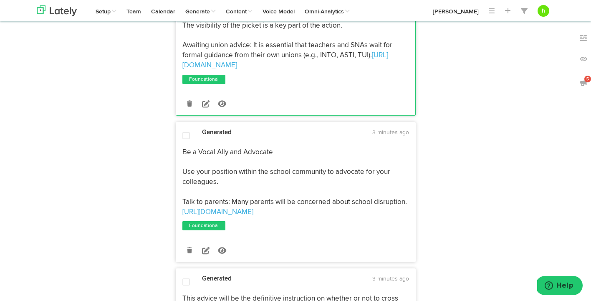
click at [186, 136] on span at bounding box center [186, 135] width 8 height 8
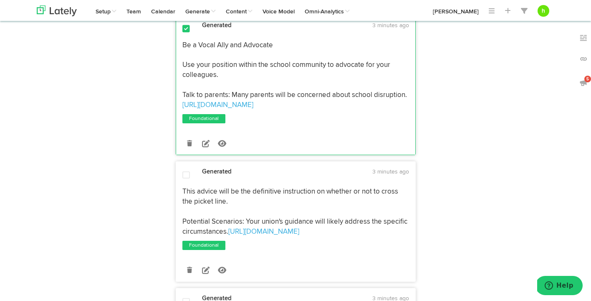
scroll to position [1090, 0]
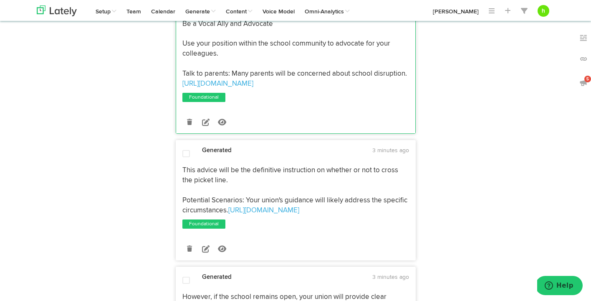
click at [184, 157] on span at bounding box center [186, 153] width 8 height 8
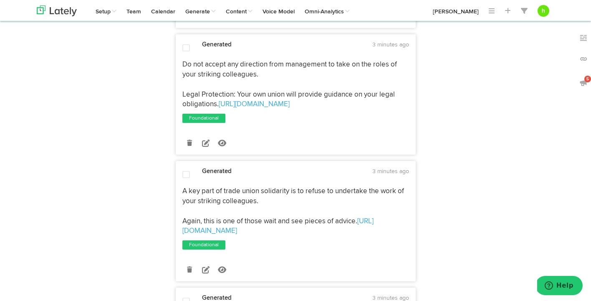
scroll to position [1445, 0]
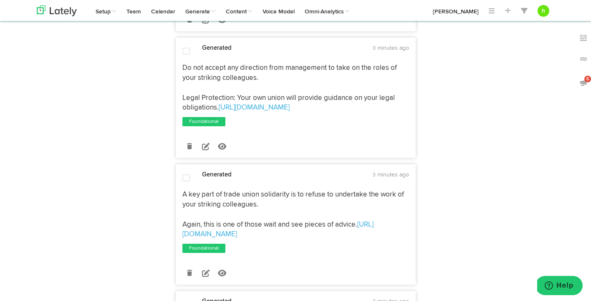
click at [187, 50] on span at bounding box center [186, 51] width 8 height 8
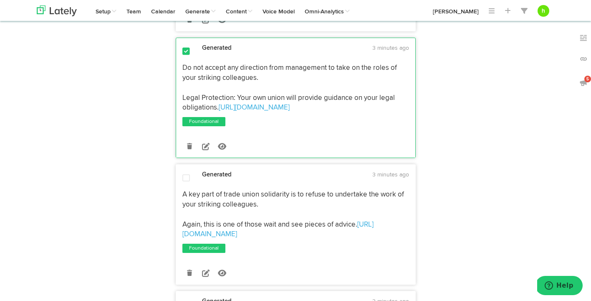
click at [182, 181] on div at bounding box center [186, 179] width 20 height 10
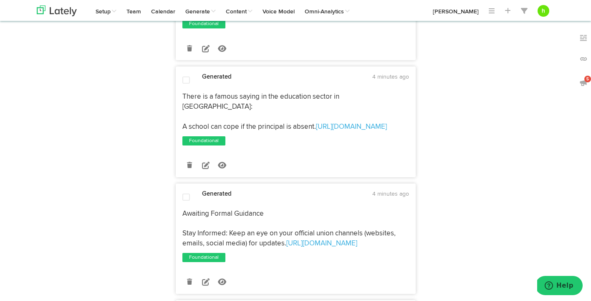
scroll to position [1764, 0]
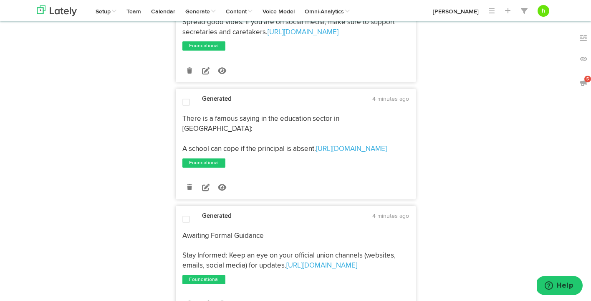
click at [187, 102] on span at bounding box center [186, 102] width 8 height 8
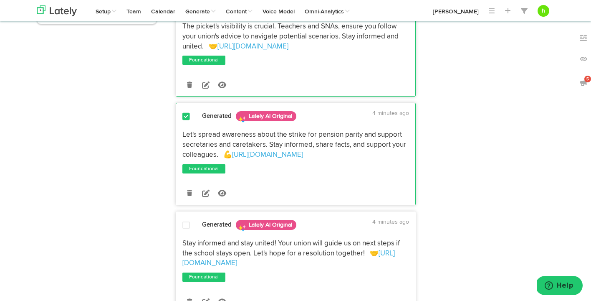
scroll to position [0, 0]
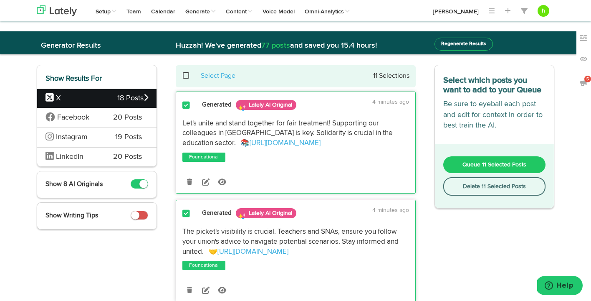
click at [472, 162] on span "Queue 11 Selected Posts" at bounding box center [494, 165] width 64 height 6
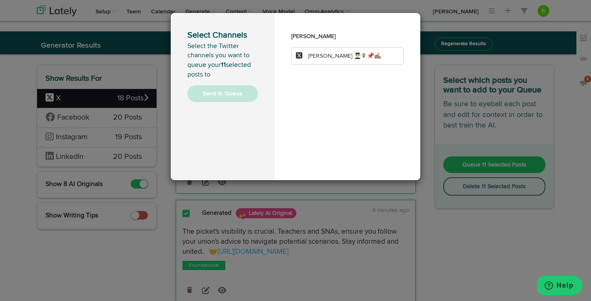
click at [306, 57] on span "[PERSON_NAME] 👨🏻‍🎓🎙📌✍🏽" at bounding box center [338, 56] width 85 height 6
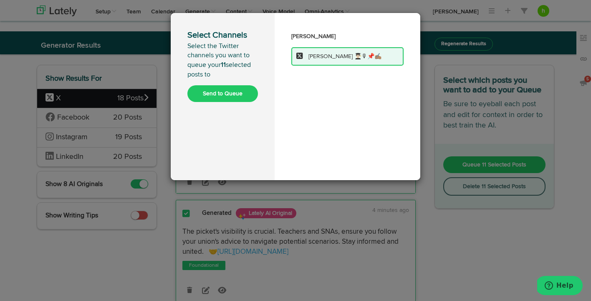
click at [232, 87] on button "Send to Queue" at bounding box center [222, 93] width 71 height 17
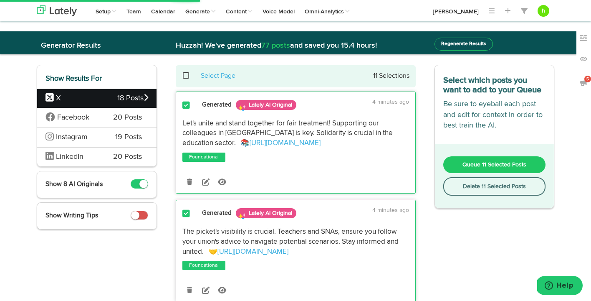
click at [101, 120] on div "Facebook 20 Posts" at bounding box center [96, 118] width 119 height 20
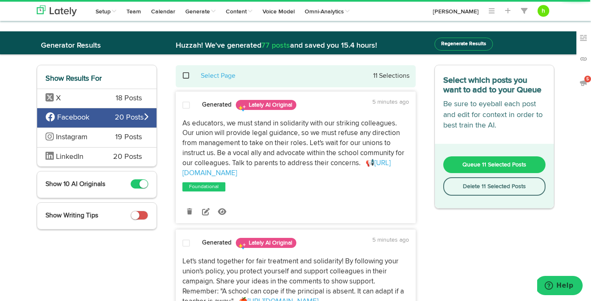
click at [185, 104] on span at bounding box center [186, 105] width 8 height 8
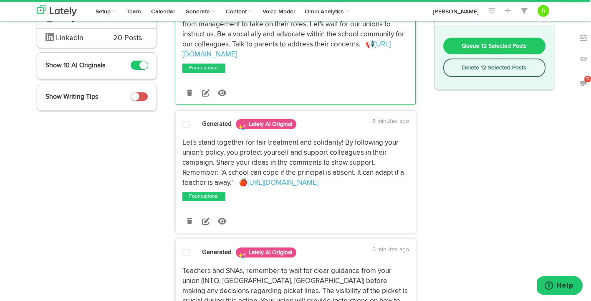
scroll to position [127, 0]
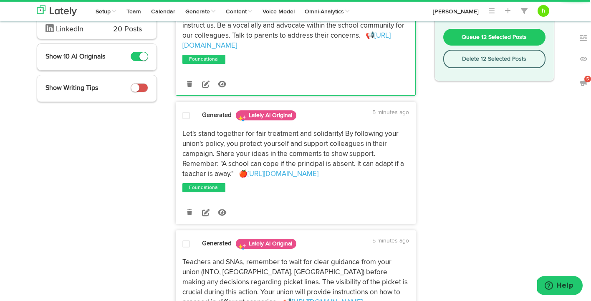
click at [184, 115] on span at bounding box center [186, 115] width 8 height 8
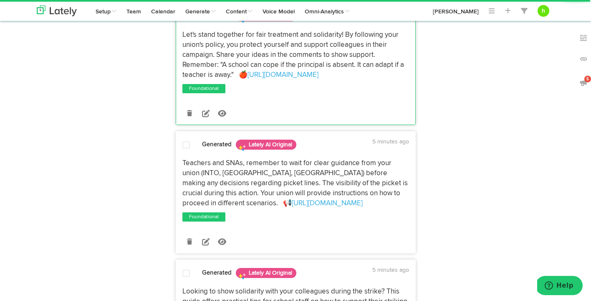
scroll to position [227, 0]
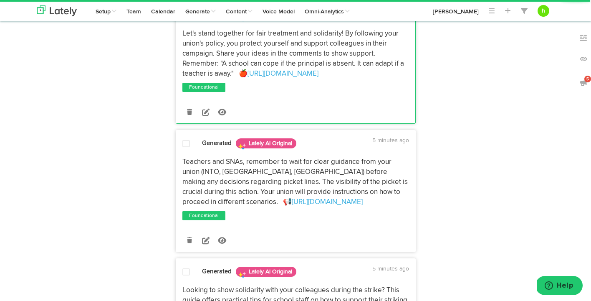
click at [183, 144] on span at bounding box center [186, 143] width 8 height 8
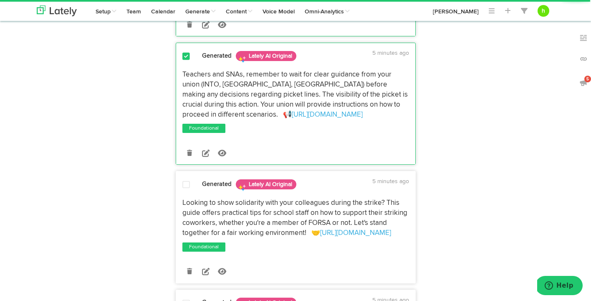
scroll to position [316, 0]
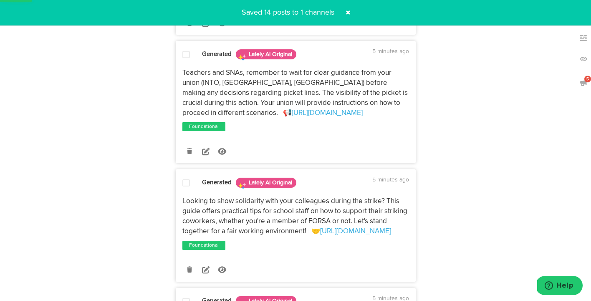
click at [186, 180] on span at bounding box center [186, 183] width 8 height 8
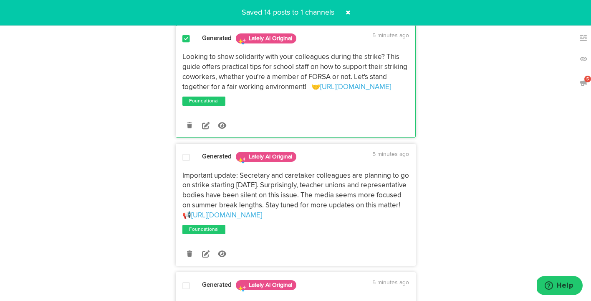
scroll to position [462, 0]
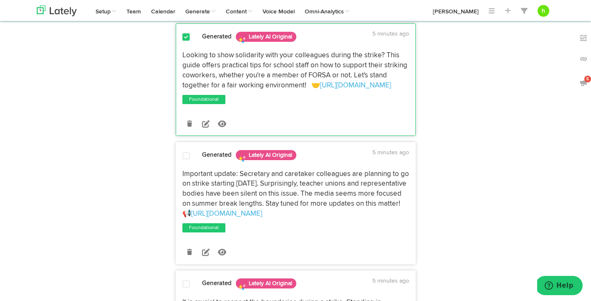
click at [183, 155] on span at bounding box center [186, 156] width 8 height 8
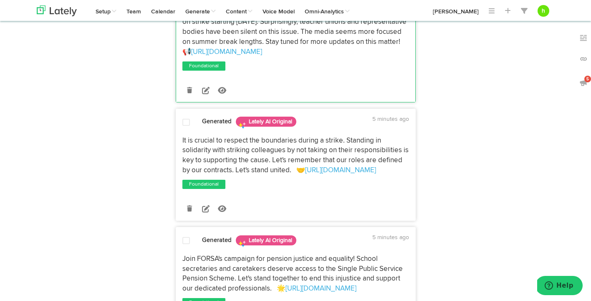
scroll to position [626, 0]
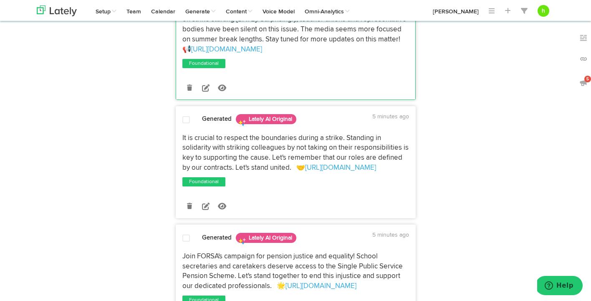
click at [182, 119] on div at bounding box center [186, 121] width 20 height 11
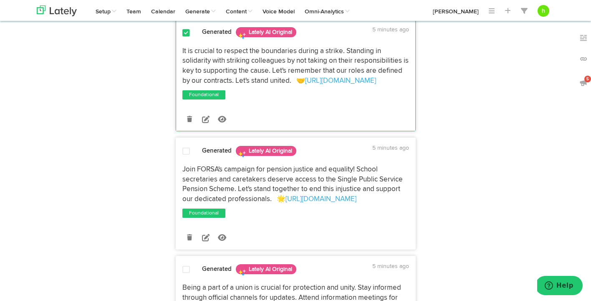
scroll to position [715, 0]
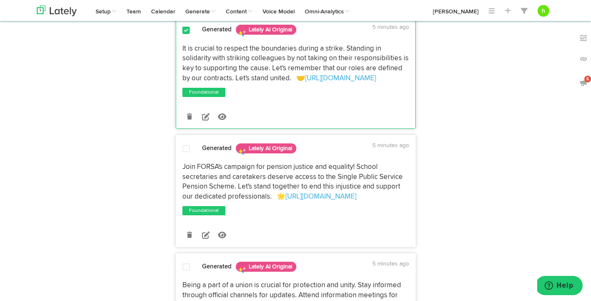
click at [189, 148] on span at bounding box center [186, 148] width 8 height 8
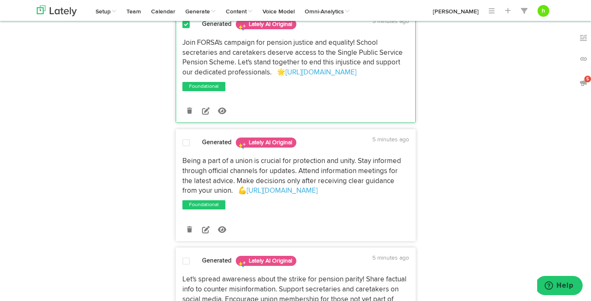
scroll to position [848, 0]
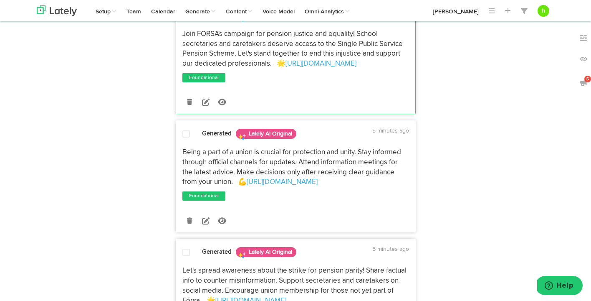
click at [185, 134] on span at bounding box center [186, 134] width 8 height 8
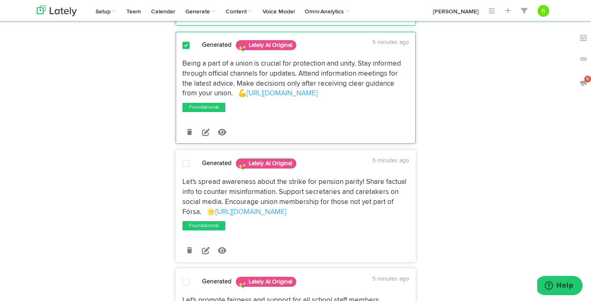
scroll to position [939, 0]
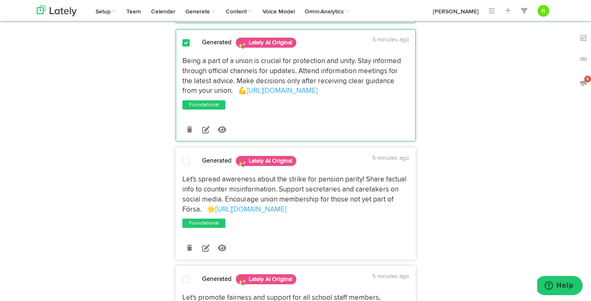
click at [185, 162] on span at bounding box center [186, 161] width 8 height 8
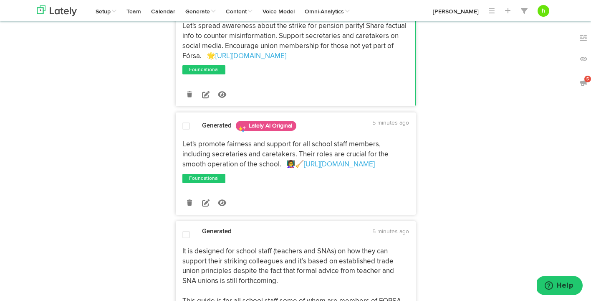
scroll to position [1094, 0]
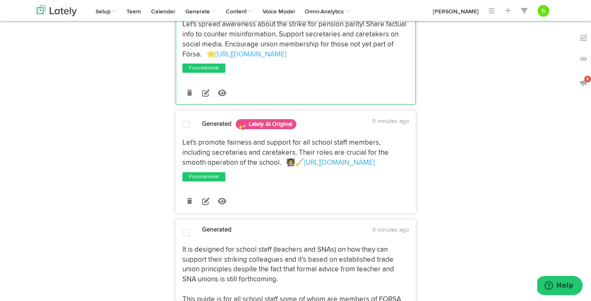
click at [184, 125] on span at bounding box center [186, 124] width 8 height 8
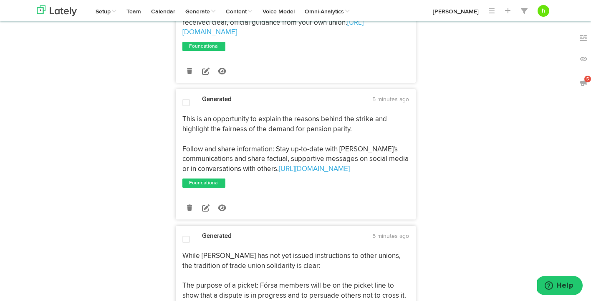
scroll to position [1554, 0]
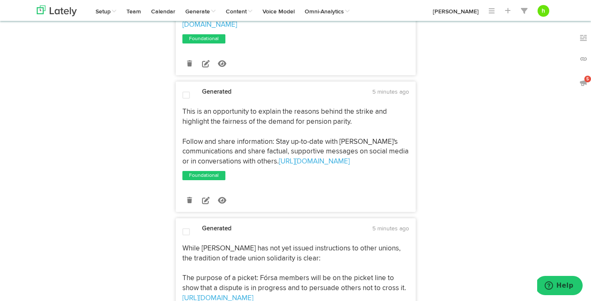
click at [184, 94] on span at bounding box center [186, 95] width 8 height 8
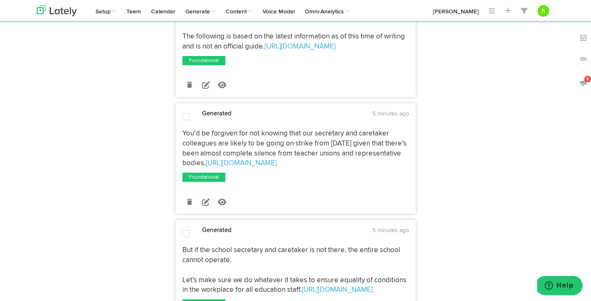
scroll to position [2107, 0]
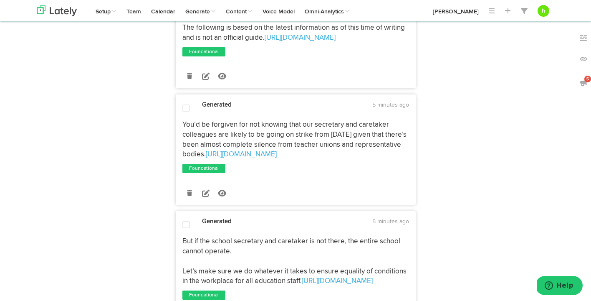
click at [186, 105] on span at bounding box center [186, 108] width 8 height 8
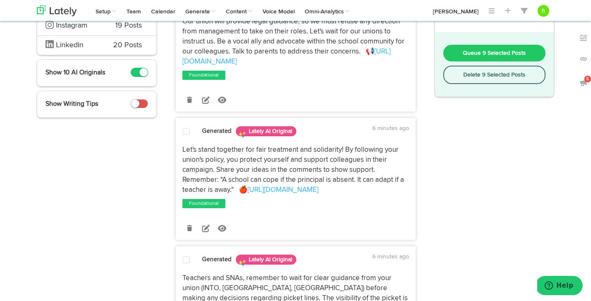
scroll to position [0, 0]
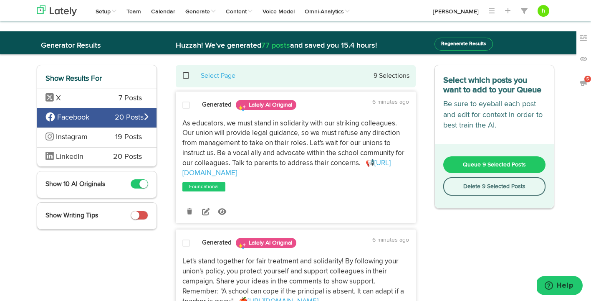
click at [453, 162] on button "Queue 9 Selected Posts" at bounding box center [494, 164] width 103 height 17
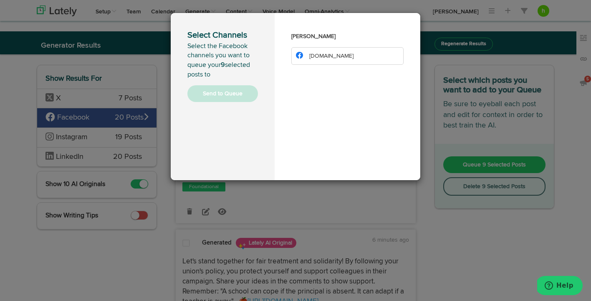
click at [339, 55] on li "[DOMAIN_NAME]" at bounding box center [347, 56] width 112 height 18
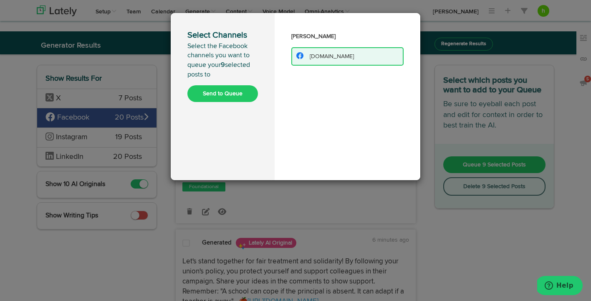
click at [229, 94] on button "Send to Queue" at bounding box center [222, 93] width 71 height 17
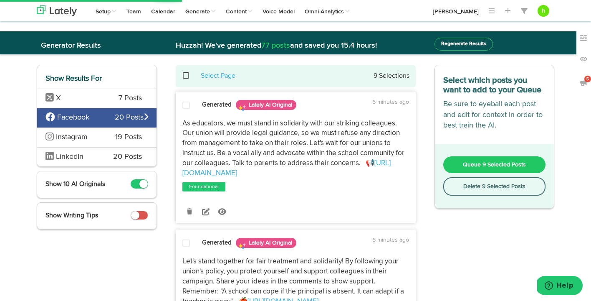
click at [82, 156] on span "LinkedIn" at bounding box center [70, 157] width 28 height 8
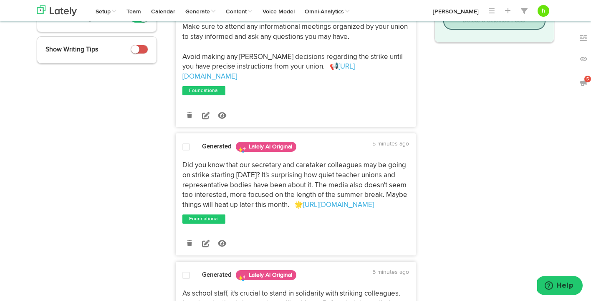
scroll to position [169, 0]
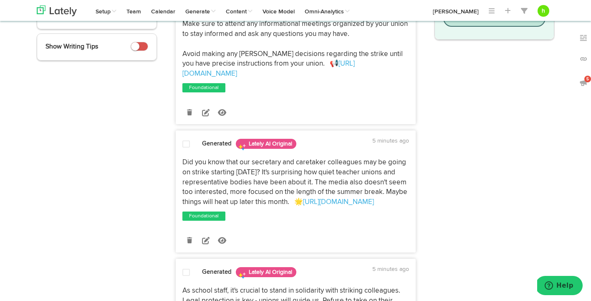
click at [183, 141] on div at bounding box center [186, 145] width 20 height 11
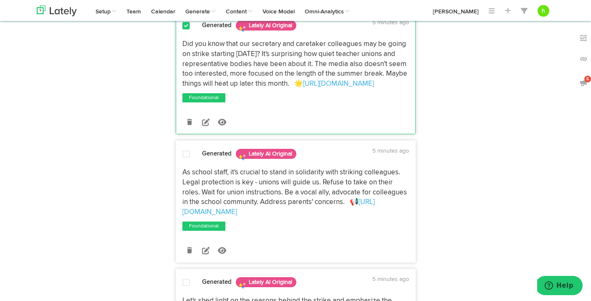
scroll to position [288, 0]
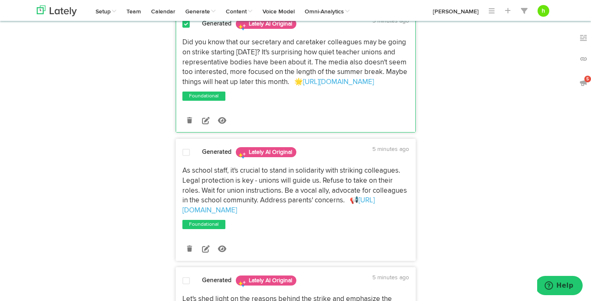
click at [183, 148] on span at bounding box center [186, 152] width 8 height 8
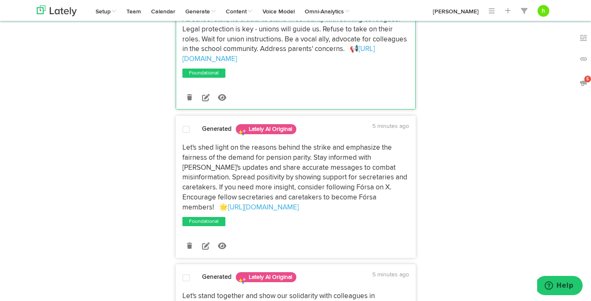
scroll to position [447, 0]
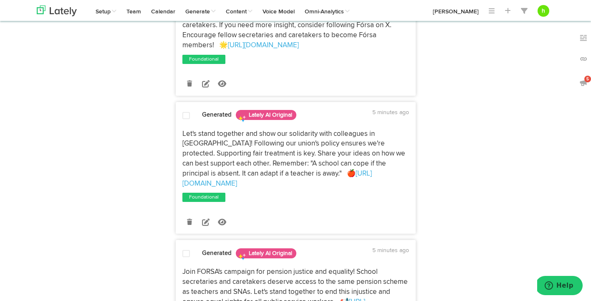
click at [184, 130] on span "Let's stand together and show our solidarity with colleagues in [GEOGRAPHIC_DAT…" at bounding box center [294, 153] width 225 height 47
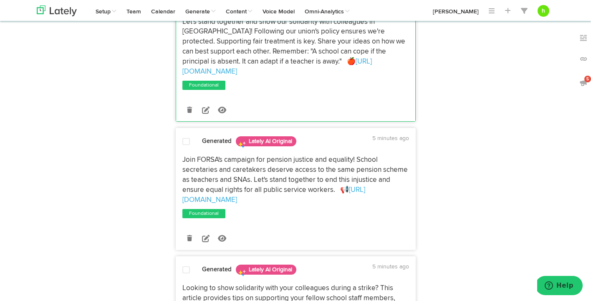
click at [193, 156] on span "Join FORSA's campaign for pension justice and equality! School secretaries and …" at bounding box center [295, 174] width 227 height 37
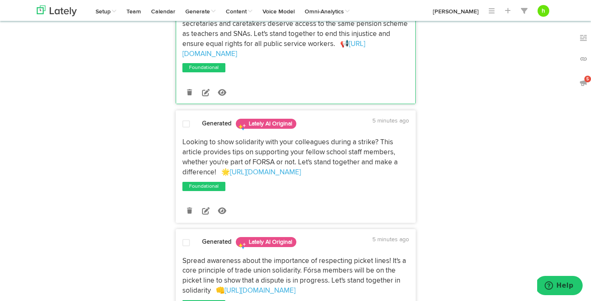
scroll to position [862, 0]
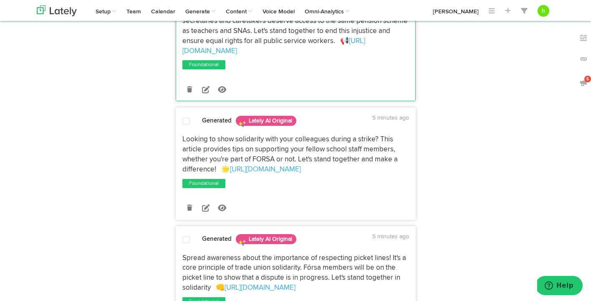
click at [187, 136] on span "Looking to show solidarity with your colleagues during a strike? This article p…" at bounding box center [290, 154] width 217 height 37
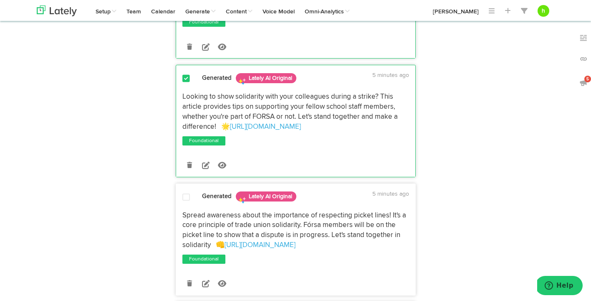
scroll to position [905, 0]
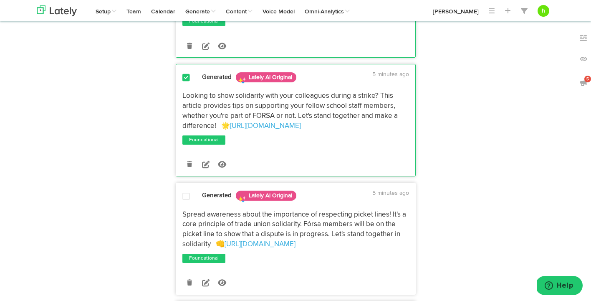
click at [195, 211] on span "Spread awareness about the importance of respecting picket lines! It's a core p…" at bounding box center [294, 229] width 225 height 37
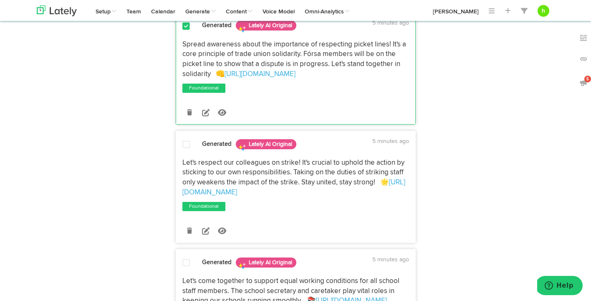
scroll to position [1094, 0]
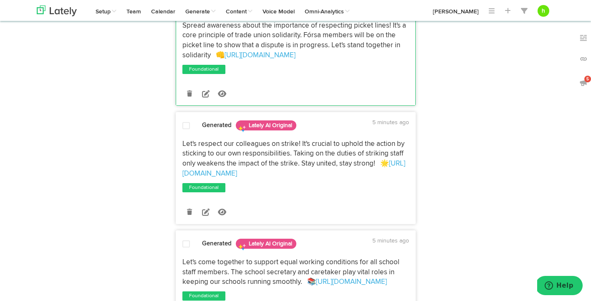
click at [195, 139] on p "Let's respect our colleagues on strike! It's crucial to uphold the action by st…" at bounding box center [295, 159] width 227 height 40
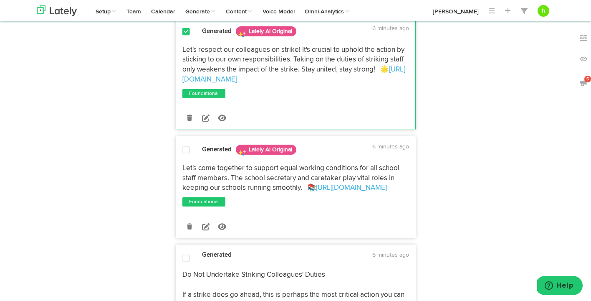
scroll to position [1198, 0]
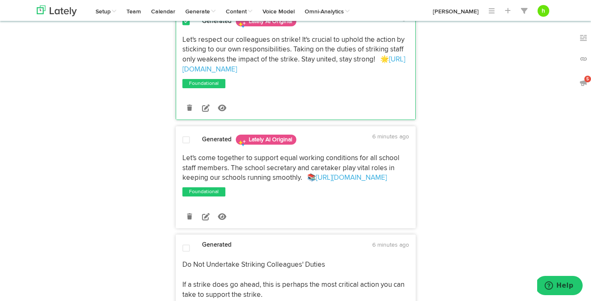
click at [194, 154] on span "Let's come together to support equal working conditions for all school staff me…" at bounding box center [291, 167] width 219 height 27
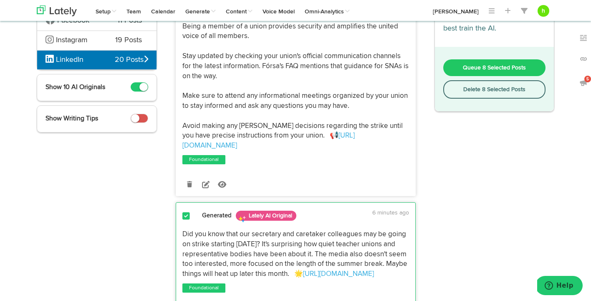
scroll to position [0, 0]
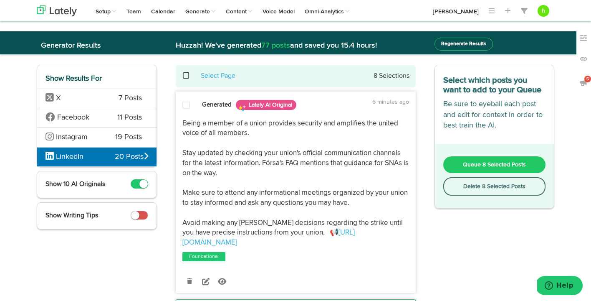
click at [476, 163] on span "Queue 8 Selected Posts" at bounding box center [494, 165] width 63 height 6
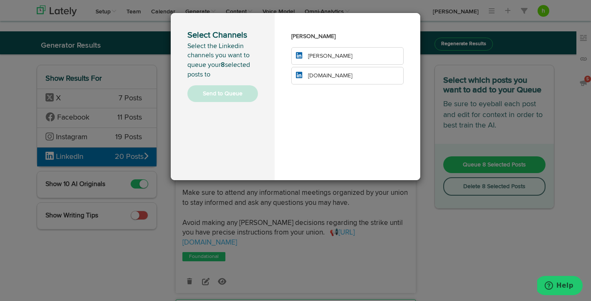
click at [343, 56] on li "[PERSON_NAME]" at bounding box center [347, 56] width 112 height 18
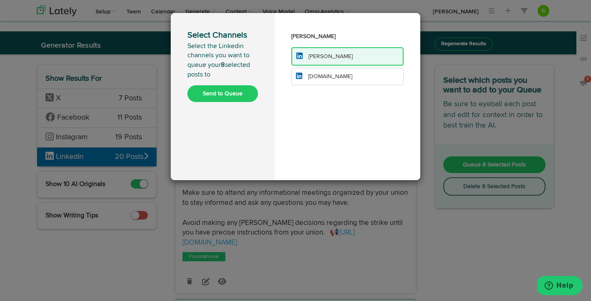
click at [327, 76] on span "[DOMAIN_NAME]" at bounding box center [330, 76] width 44 height 6
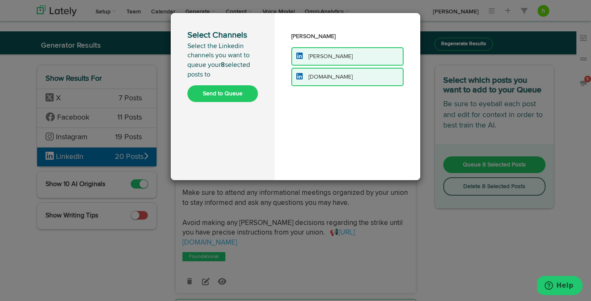
click at [237, 96] on button "Send to Queue" at bounding box center [222, 93] width 71 height 17
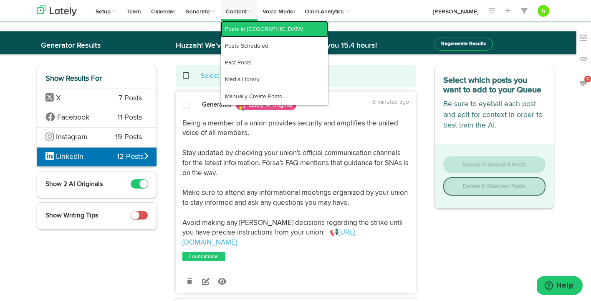
click at [240, 30] on link "Posts in [GEOGRAPHIC_DATA]" at bounding box center [274, 29] width 107 height 17
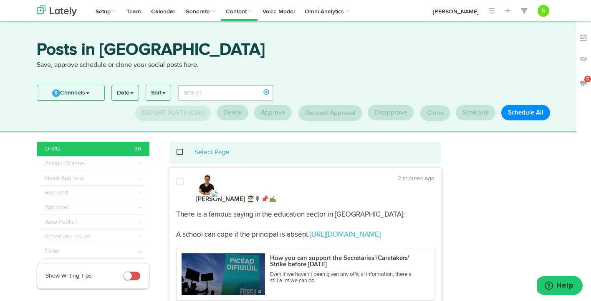
click at [181, 152] on span at bounding box center [184, 152] width 17 height 0
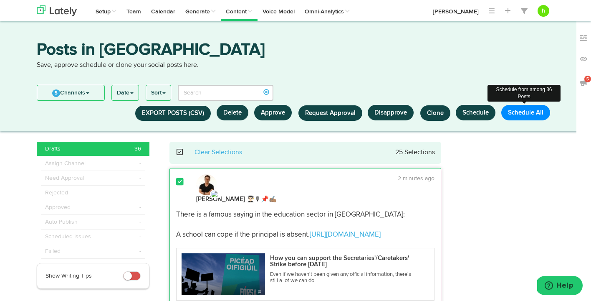
click at [520, 113] on button "Schedule All" at bounding box center [525, 112] width 49 height 15
select select "11"
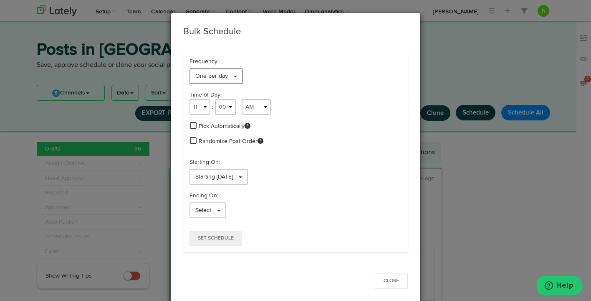
click at [203, 78] on span "One per day" at bounding box center [211, 76] width 33 height 6
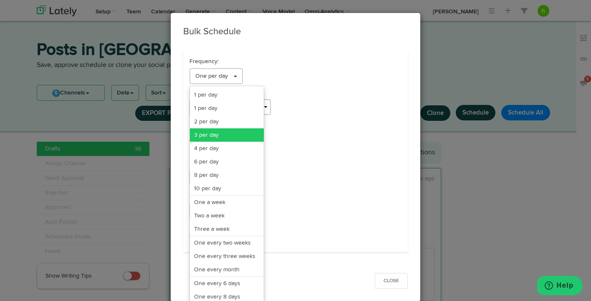
click at [199, 132] on link "3 per day" at bounding box center [227, 134] width 74 height 13
select select "11"
select select "3"
select select "PM"
select select "7"
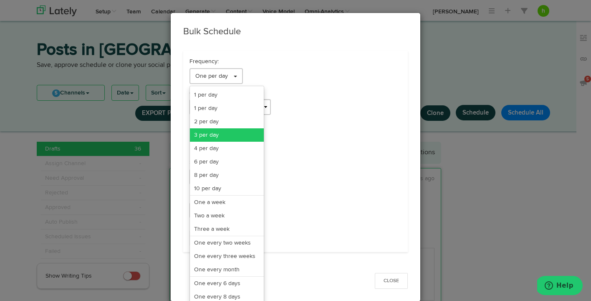
select select "PM"
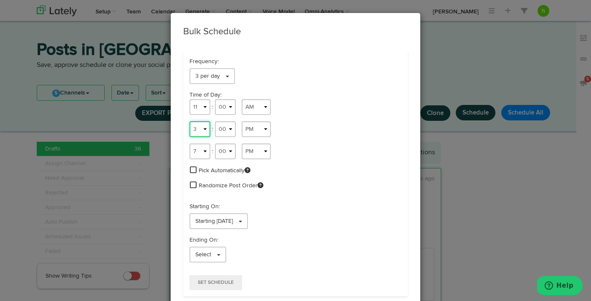
click at [199, 130] on select "1 2 3 4 5 6 7 8 9 10 11 12" at bounding box center [199, 129] width 21 height 16
click at [197, 148] on select "1 2 3 4 5 6 7 8 9 10 11 12" at bounding box center [199, 151] width 21 height 16
select select "8"
click at [217, 154] on select "00 01 02 03 04 05 06 07 08 09 10 11 12 13 14 15 16 17 18 19 20 21 22 23 24 25 2…" at bounding box center [225, 151] width 21 height 16
select select "04"
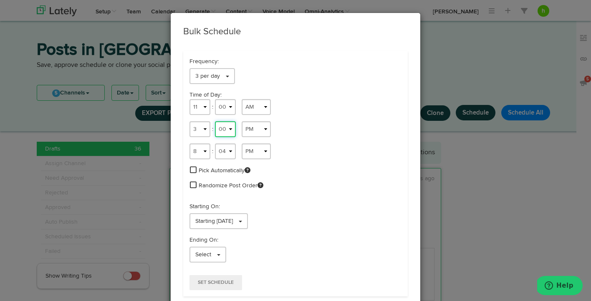
click at [222, 134] on select "00 01 02 03 04 05 06 07 08 09 10 11 12 13 14 15 16 17 18 19 20 21 22 23 24 25 2…" at bounding box center [225, 129] width 21 height 16
select select "09"
click at [222, 106] on select "00 01 02 03 04 05 06 07 08 09 10 11 12 13 14 15 16 17 18 19 20 21 22 23 24 25 2…" at bounding box center [225, 107] width 21 height 16
select select "16"
click at [192, 186] on span at bounding box center [193, 185] width 7 height 8
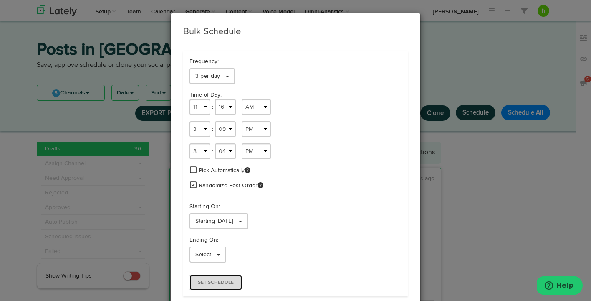
click at [216, 281] on span "Set Schedule" at bounding box center [216, 282] width 36 height 5
